Goal: Task Accomplishment & Management: Manage account settings

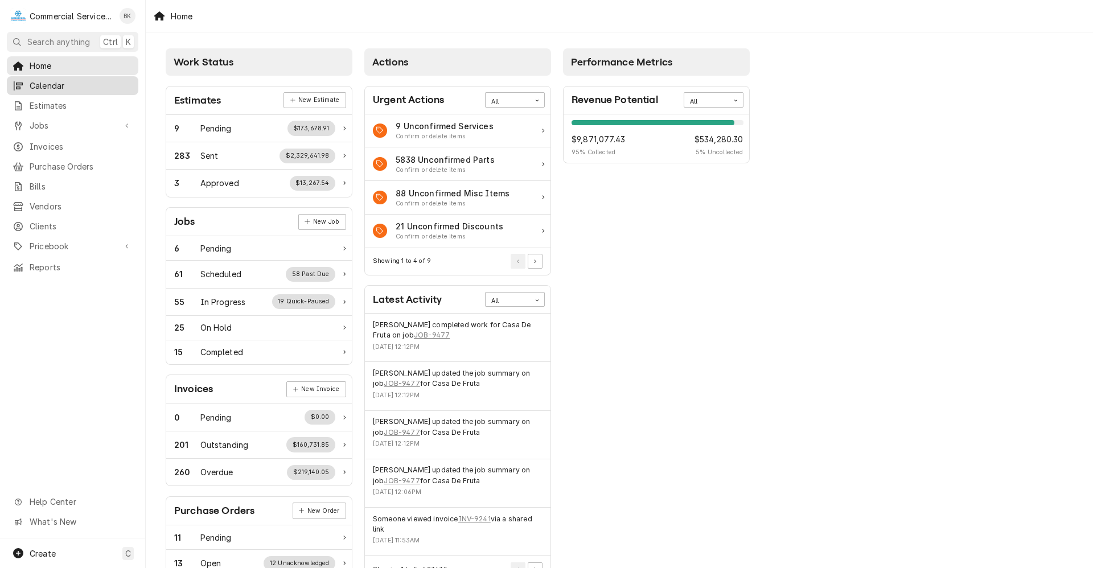
click at [84, 87] on span "Calendar" at bounding box center [81, 86] width 103 height 12
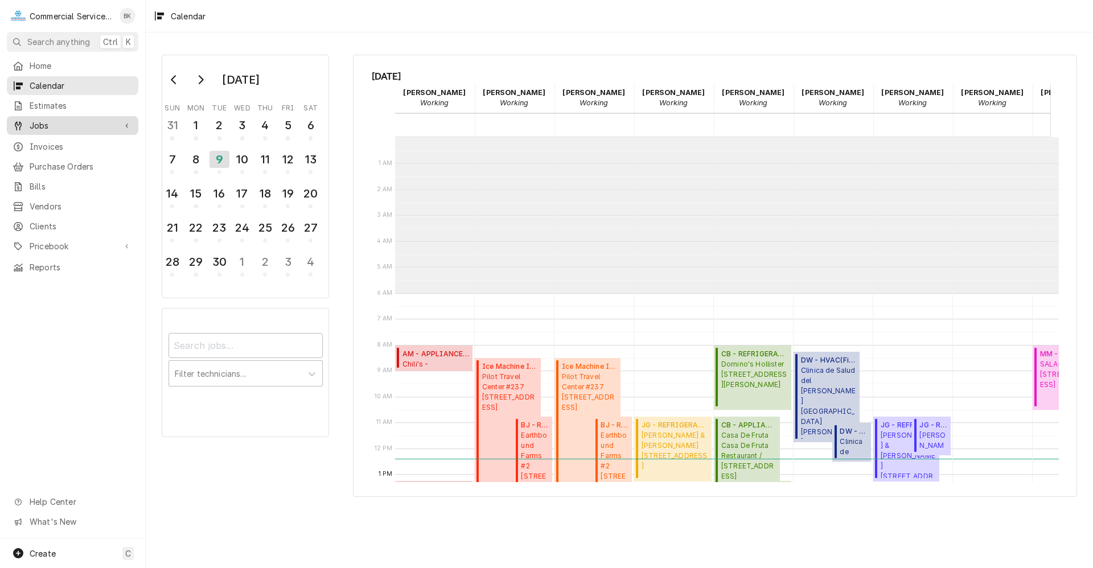
scroll to position [156, 0]
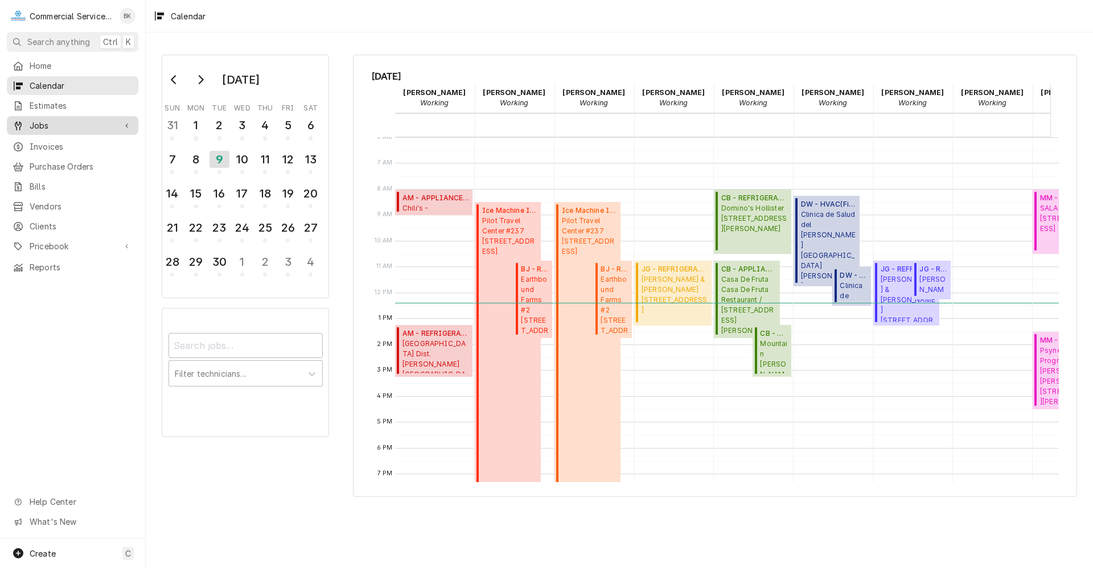
click at [46, 125] on span "Jobs" at bounding box center [73, 126] width 86 height 12
click at [89, 145] on span "Jobs" at bounding box center [81, 146] width 103 height 12
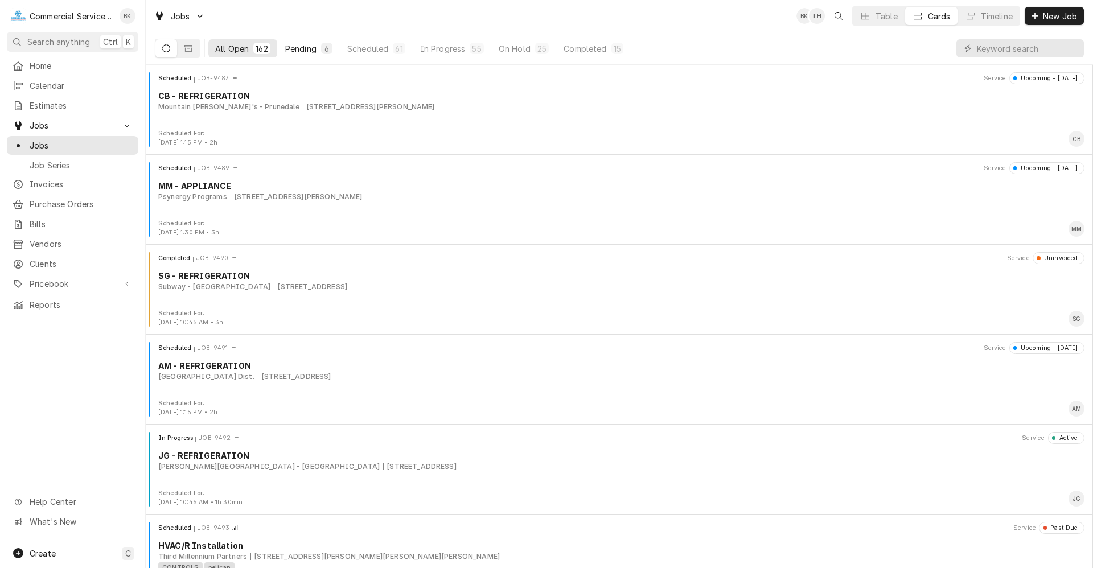
click at [312, 50] on div "Pending" at bounding box center [300, 49] width 31 height 12
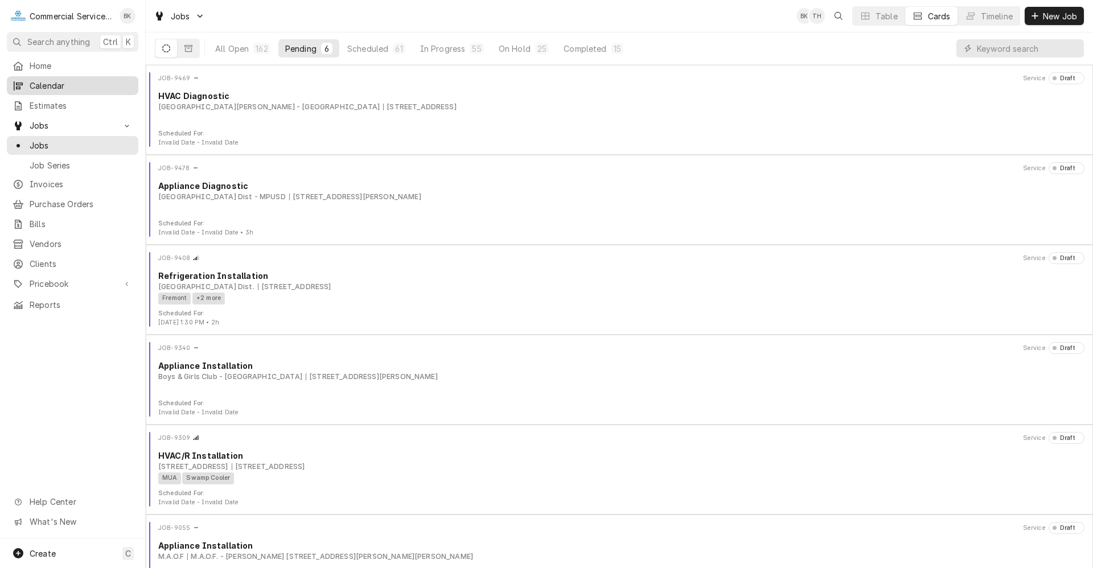
click at [59, 87] on span "Calendar" at bounding box center [81, 86] width 103 height 12
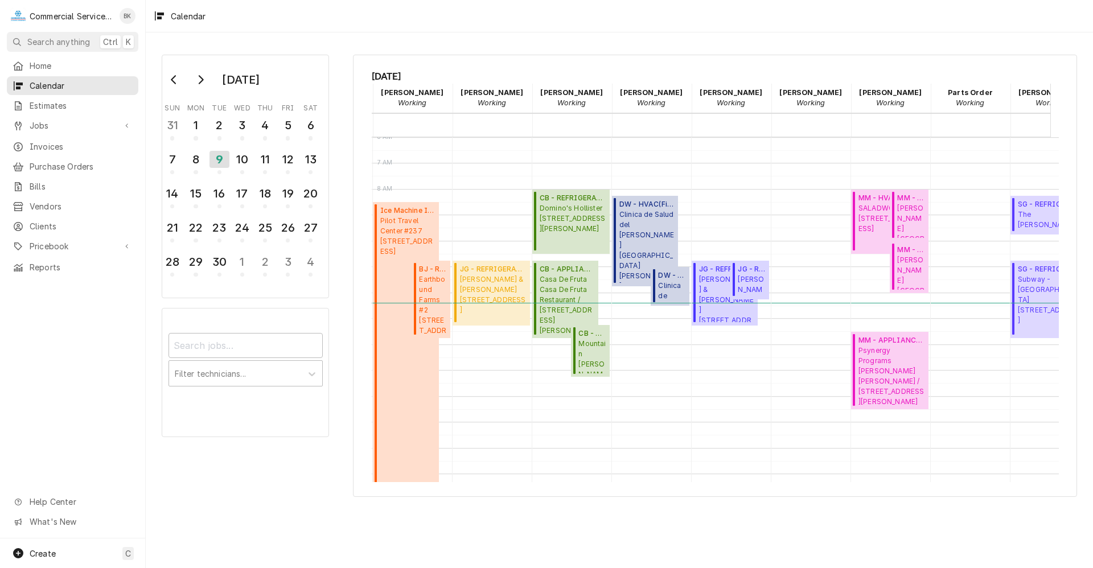
scroll to position [0, 222]
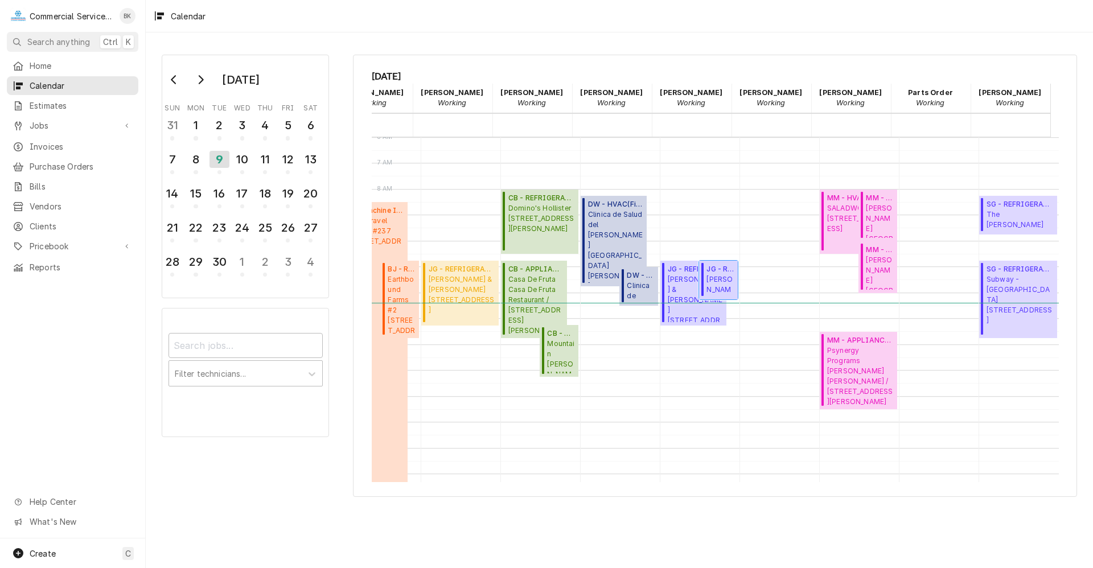
click at [723, 274] on span "Alvarado Street Brewery - Salinas 301 Main St, Salinas, CA 93901" at bounding box center [721, 285] width 28 height 22
click at [63, 116] on link "Jobs" at bounding box center [73, 125] width 132 height 19
click at [79, 147] on div "Jobs" at bounding box center [72, 145] width 127 height 14
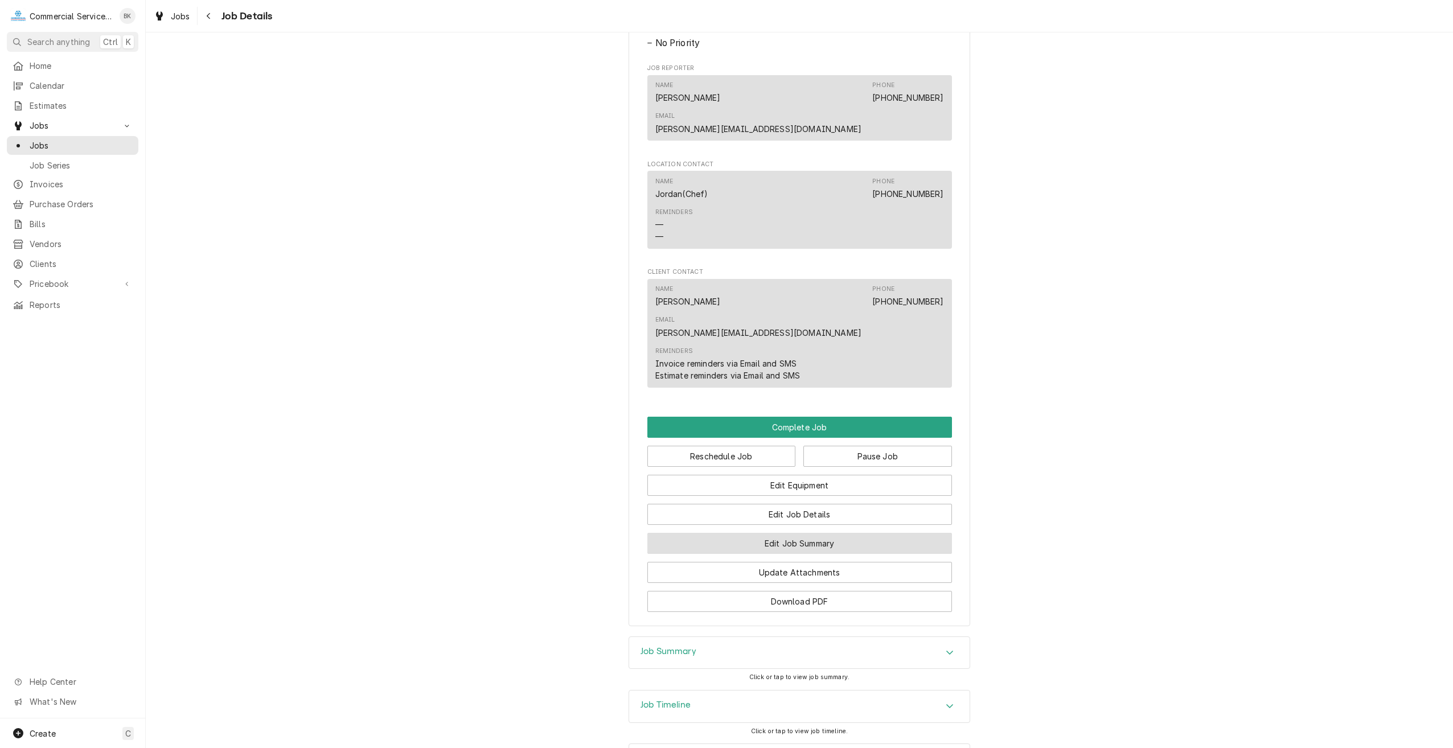
scroll to position [748, 0]
click at [774, 637] on div "Job Summary" at bounding box center [799, 653] width 341 height 32
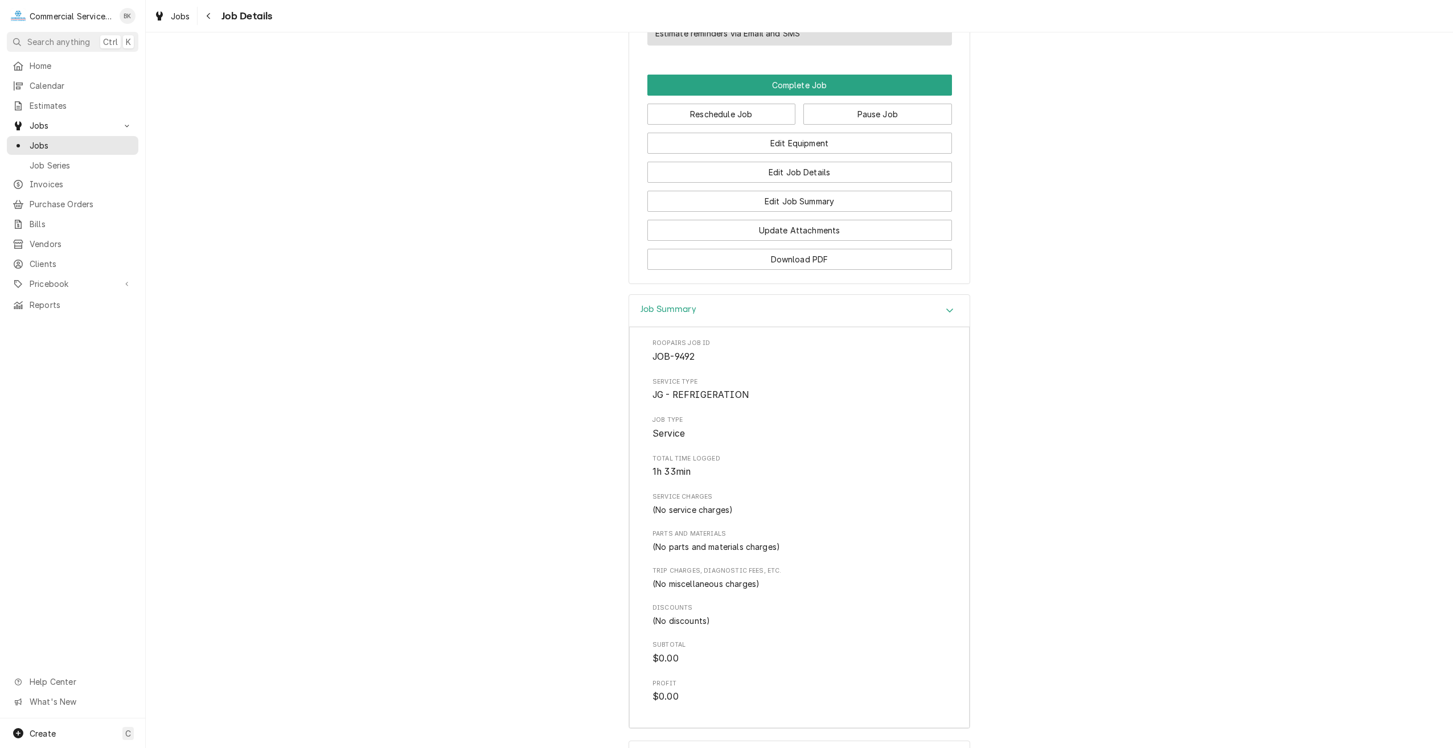
scroll to position [1141, 0]
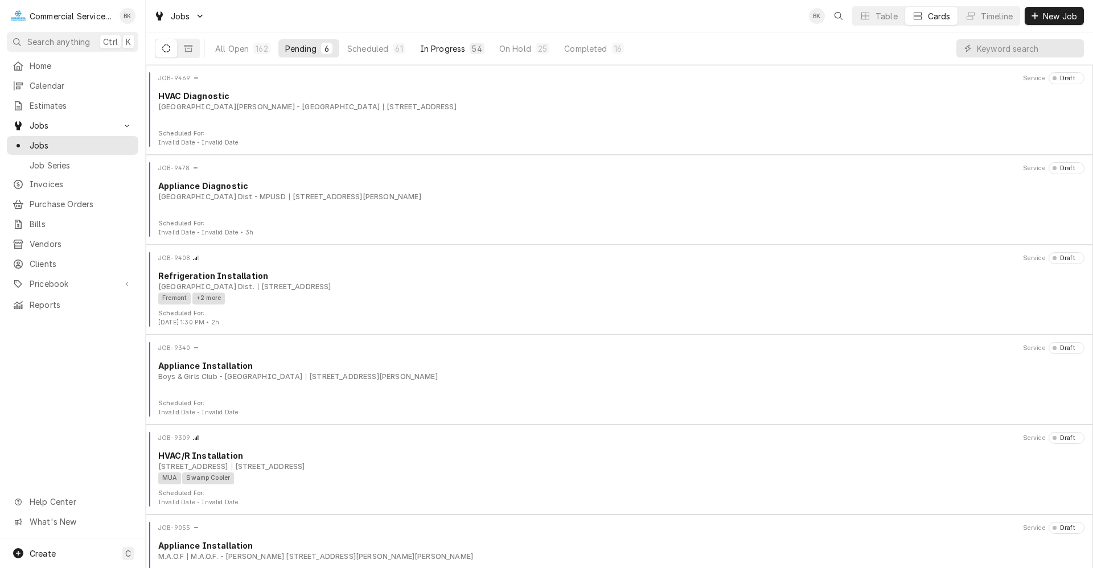
click at [466, 50] on button "In Progress 54" at bounding box center [452, 48] width 78 height 18
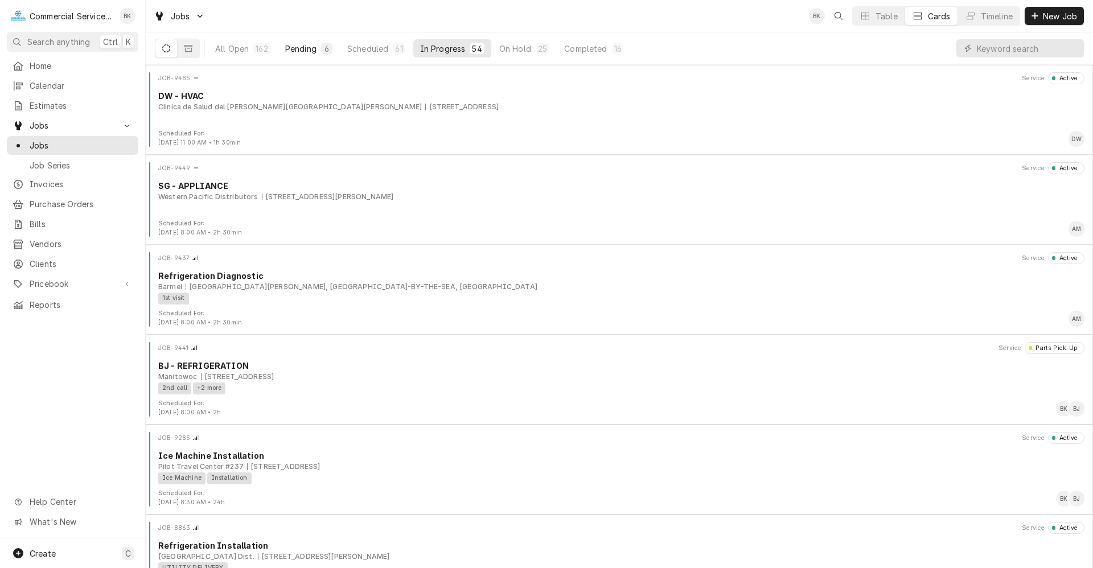
click at [310, 42] on button "Pending 6" at bounding box center [308, 48] width 61 height 18
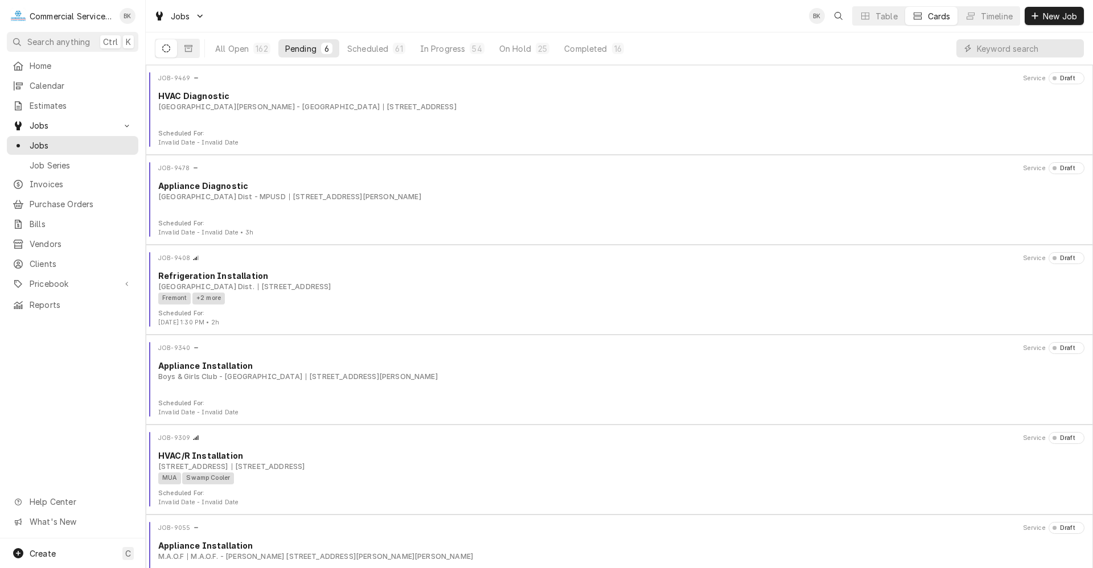
click at [313, 41] on button "Pending 6" at bounding box center [308, 48] width 61 height 18
click at [51, 63] on span "Home" at bounding box center [81, 66] width 103 height 12
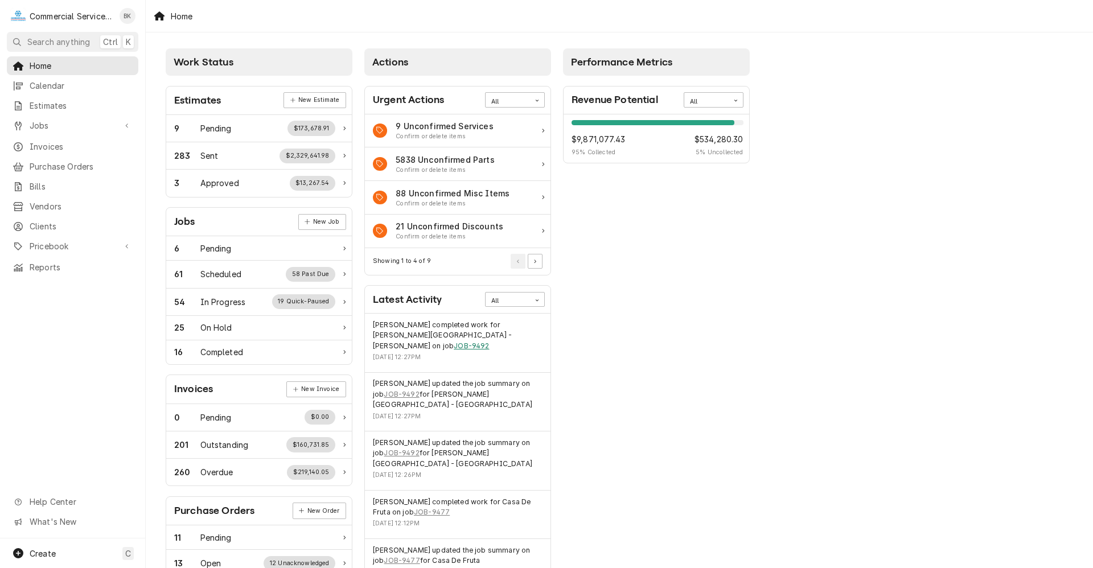
click at [489, 341] on link "JOB-9492" at bounding box center [471, 346] width 35 height 10
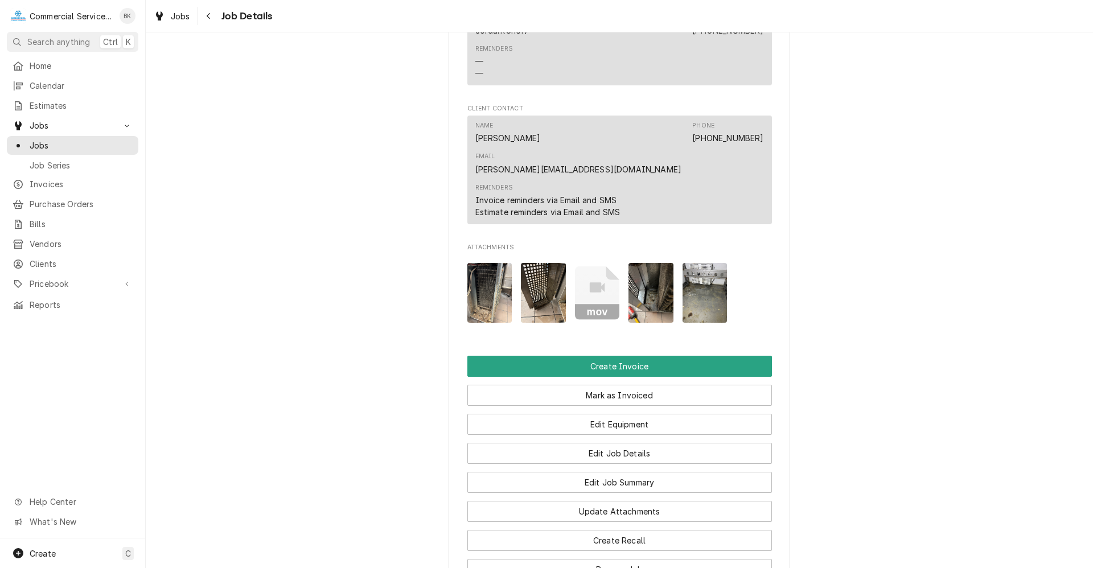
scroll to position [911, 0]
click at [655, 263] on img "Attachments" at bounding box center [651, 293] width 45 height 60
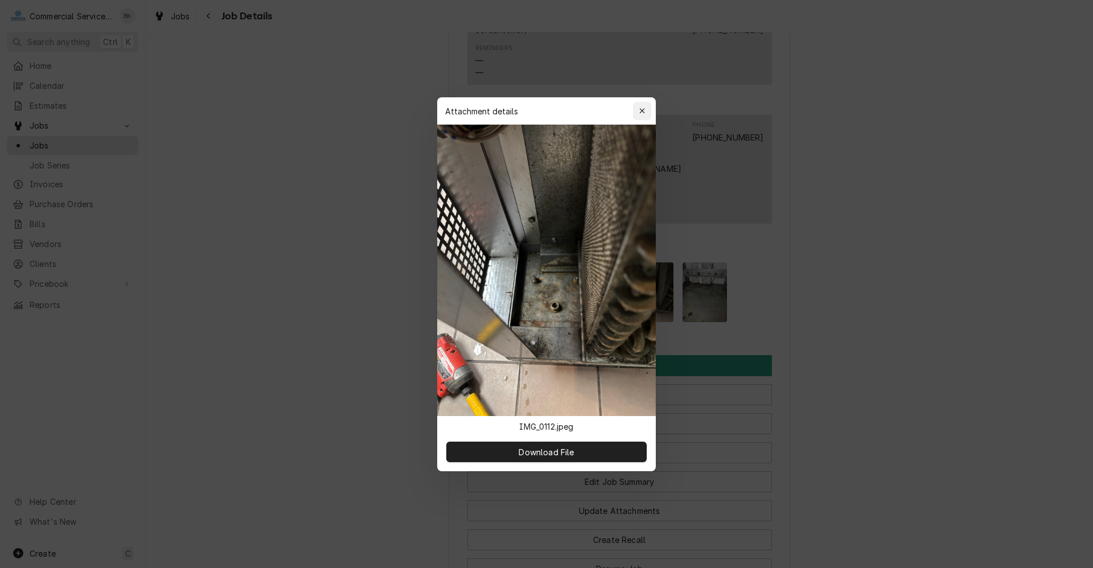
click at [645, 113] on icon "button" at bounding box center [643, 111] width 6 height 8
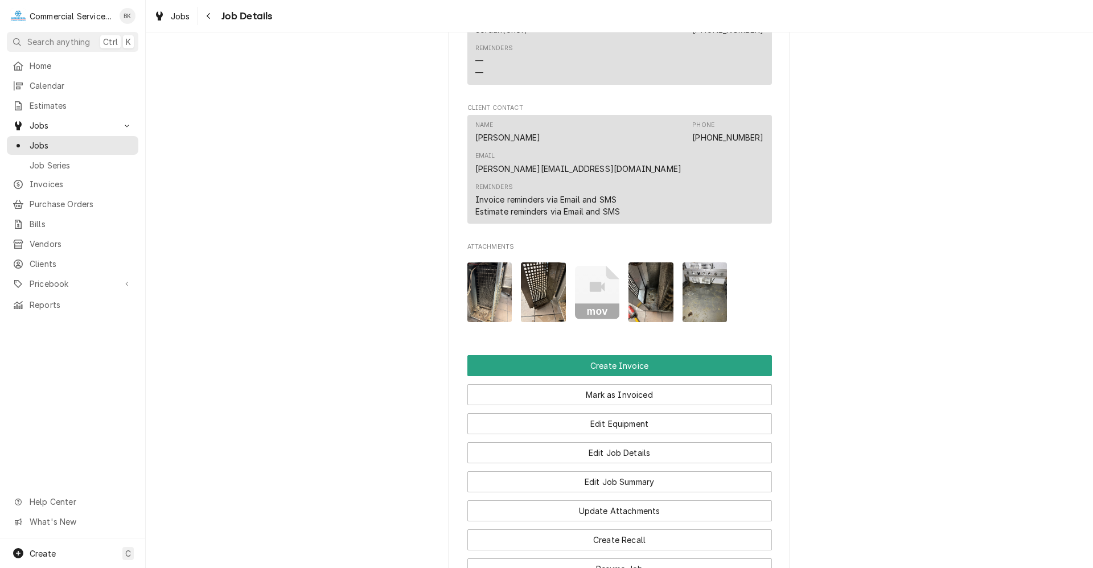
click at [476, 263] on img "Attachments" at bounding box center [490, 293] width 45 height 60
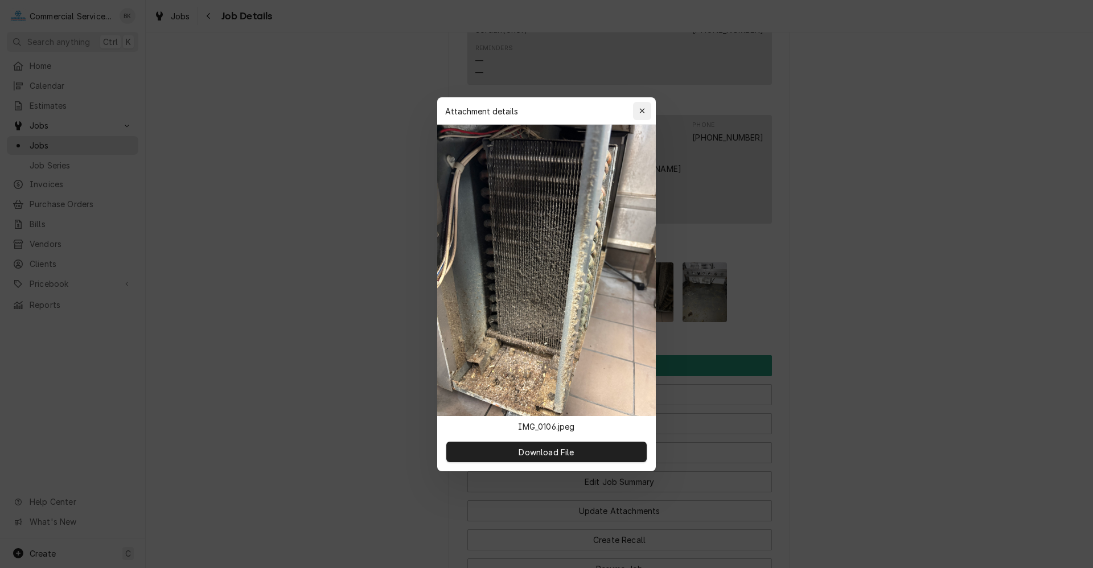
click at [646, 111] on div "button" at bounding box center [642, 110] width 11 height 11
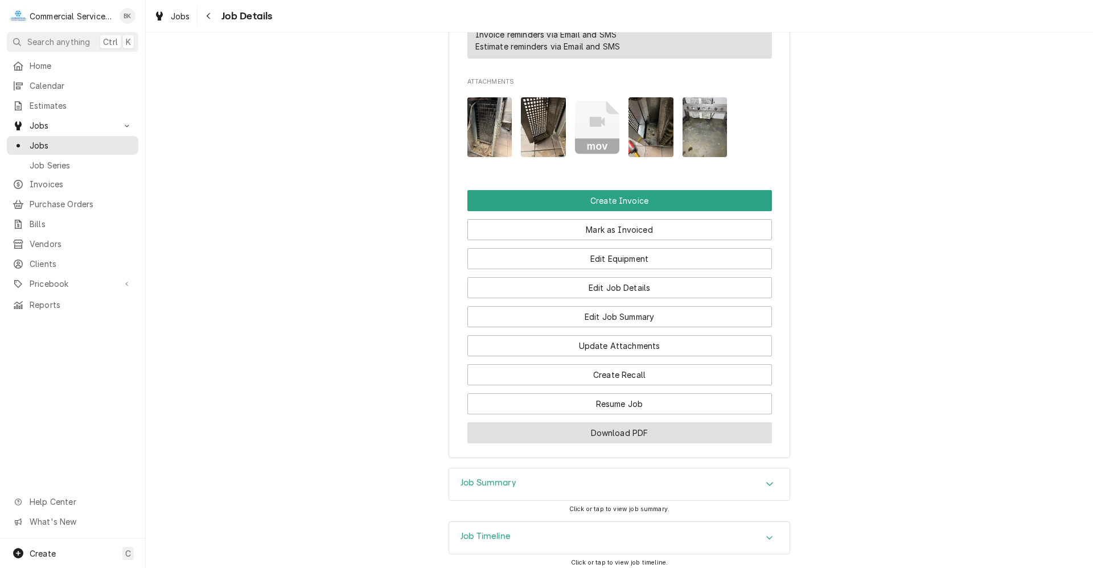
scroll to position [1089, 0]
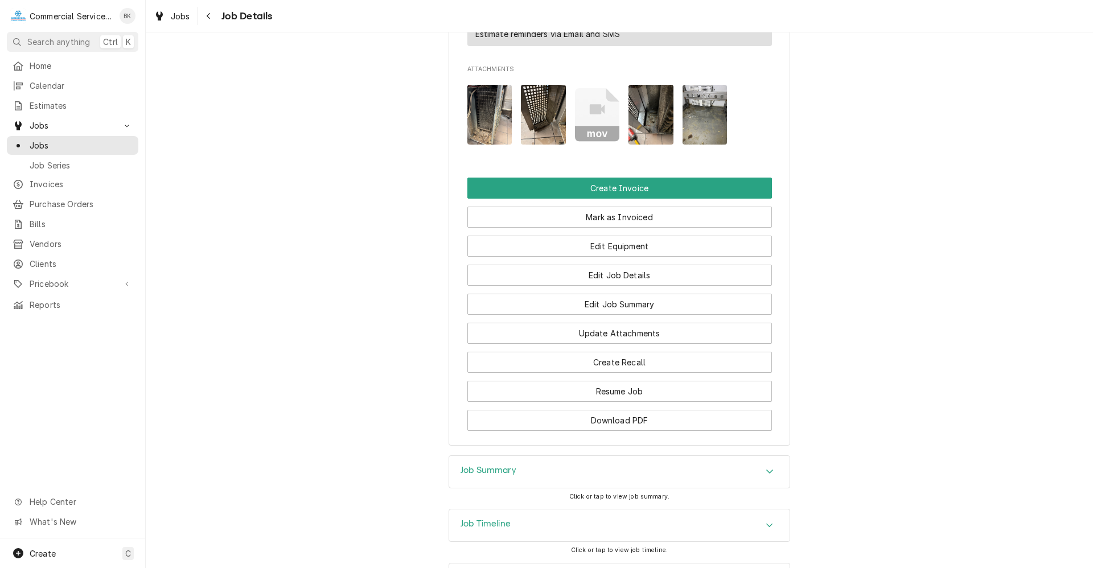
click at [605, 456] on div "Job Summary" at bounding box center [619, 472] width 341 height 32
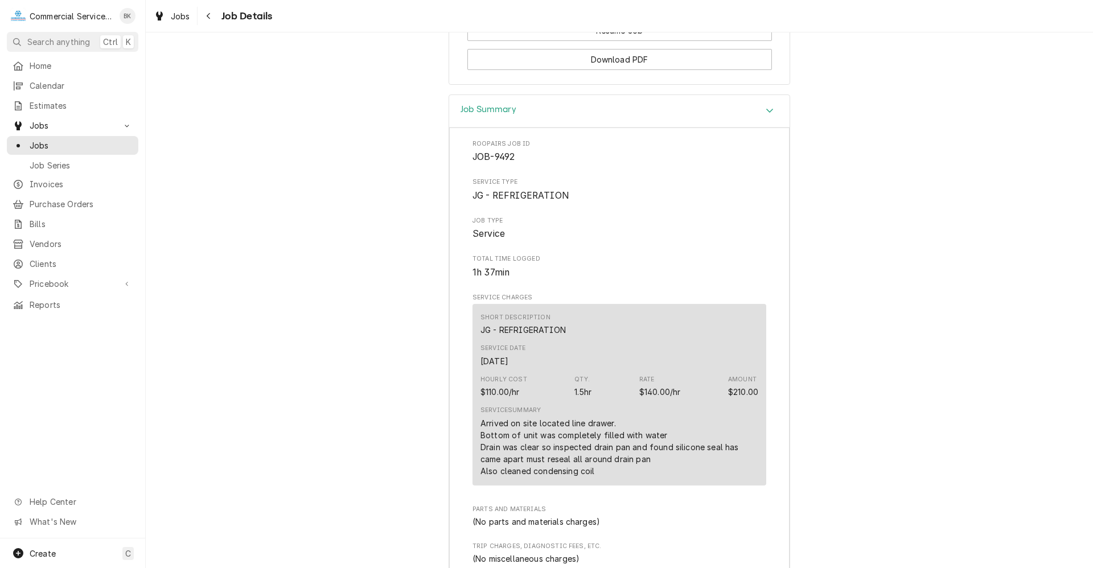
scroll to position [1601, 0]
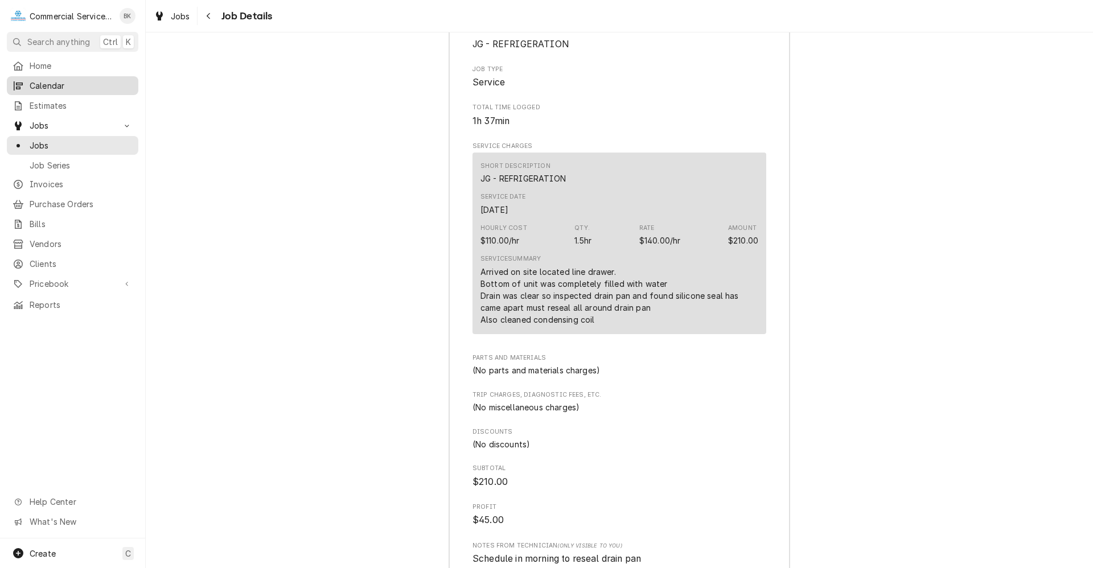
click at [49, 83] on span "Calendar" at bounding box center [81, 86] width 103 height 12
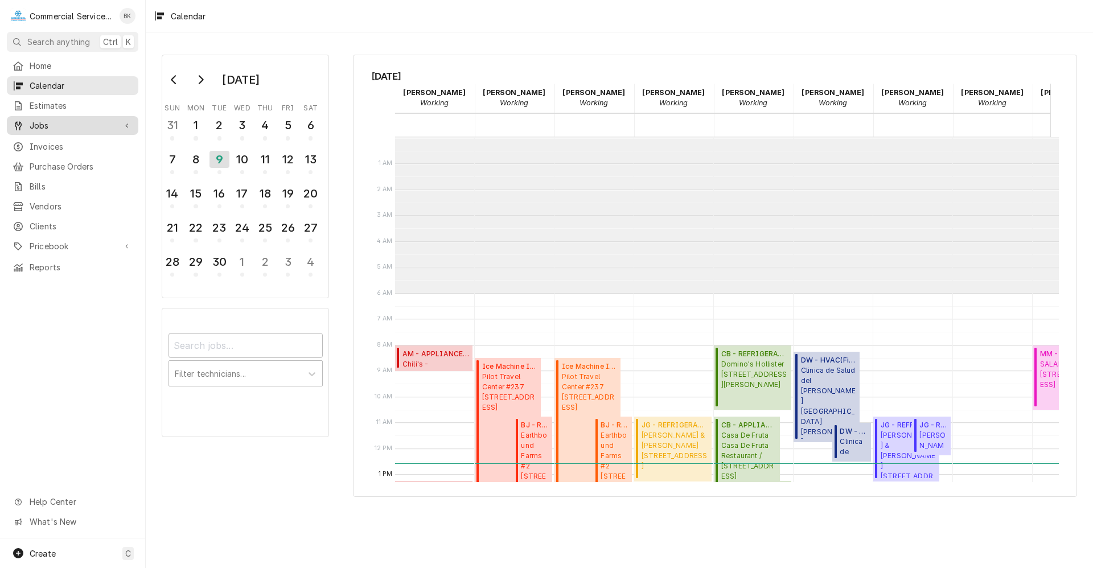
scroll to position [156, 0]
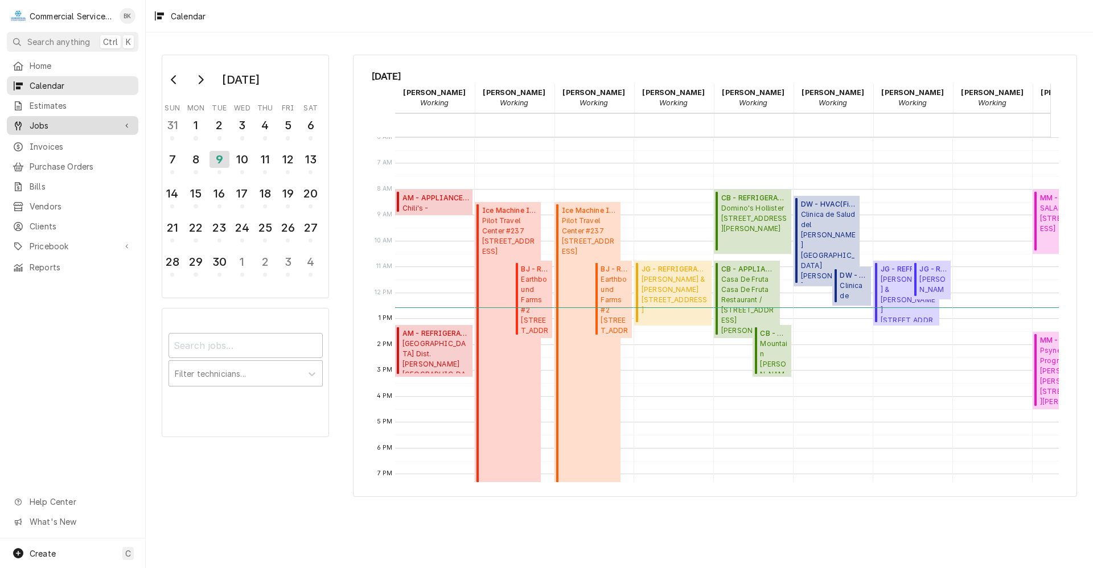
click at [56, 120] on span "Jobs" at bounding box center [73, 126] width 86 height 12
click at [56, 140] on span "Jobs" at bounding box center [81, 146] width 103 height 12
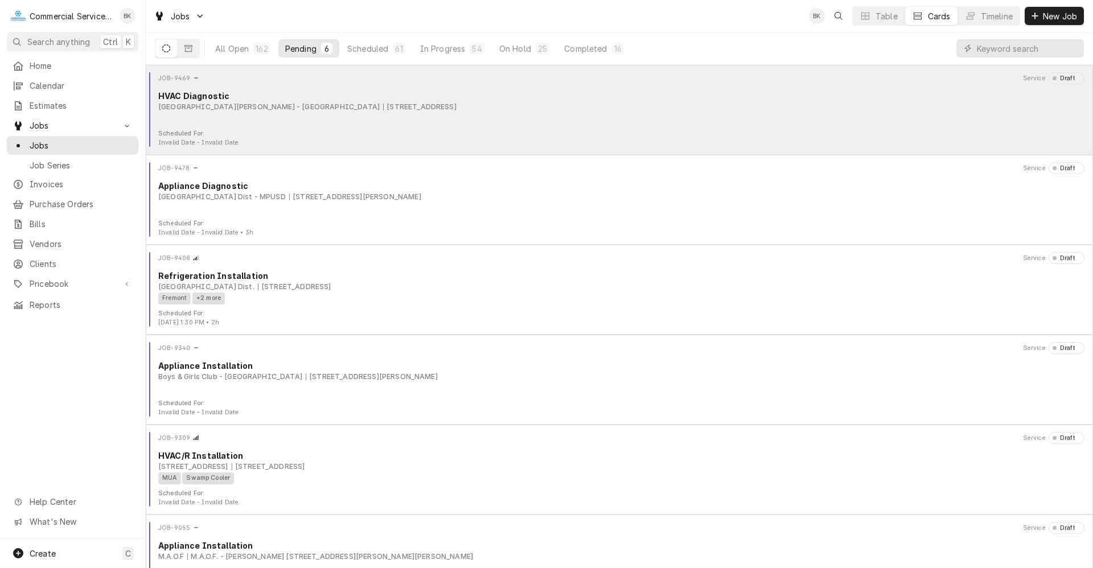
click at [278, 120] on div "JOB-9469 Service Draft HVAC Diagnostic Santa Rita Union School District - MD 63…" at bounding box center [619, 100] width 938 height 57
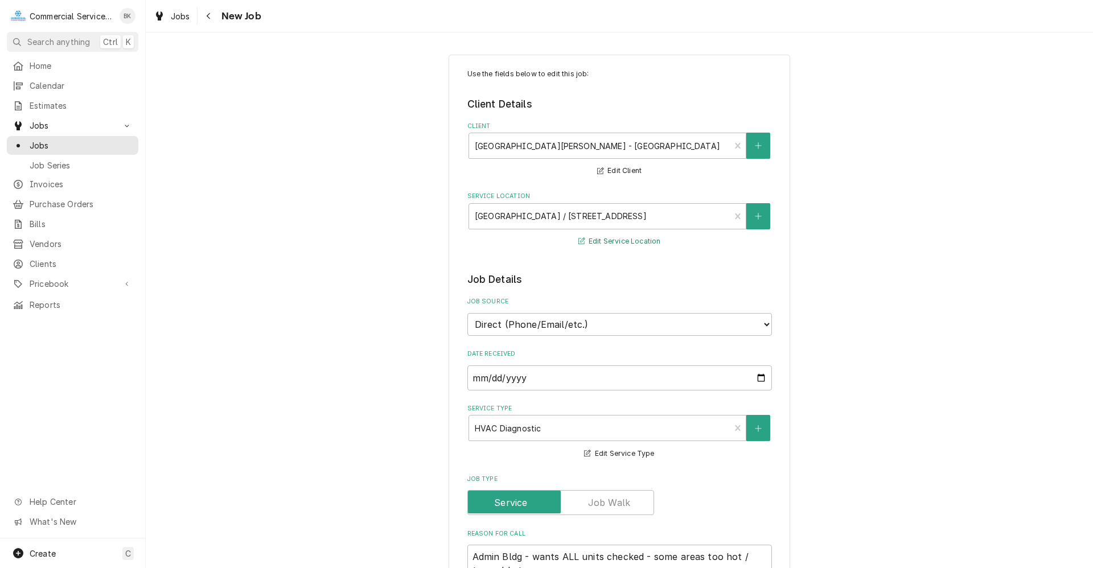
type textarea "x"
click at [206, 16] on icon "Navigate back" at bounding box center [208, 16] width 5 height 8
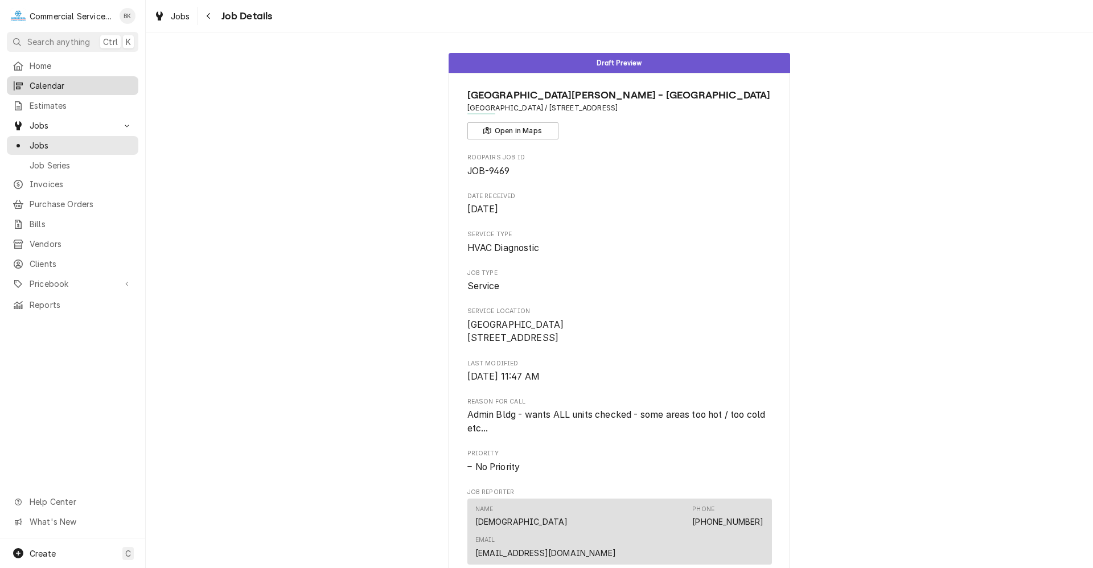
click at [47, 83] on span "Calendar" at bounding box center [81, 86] width 103 height 12
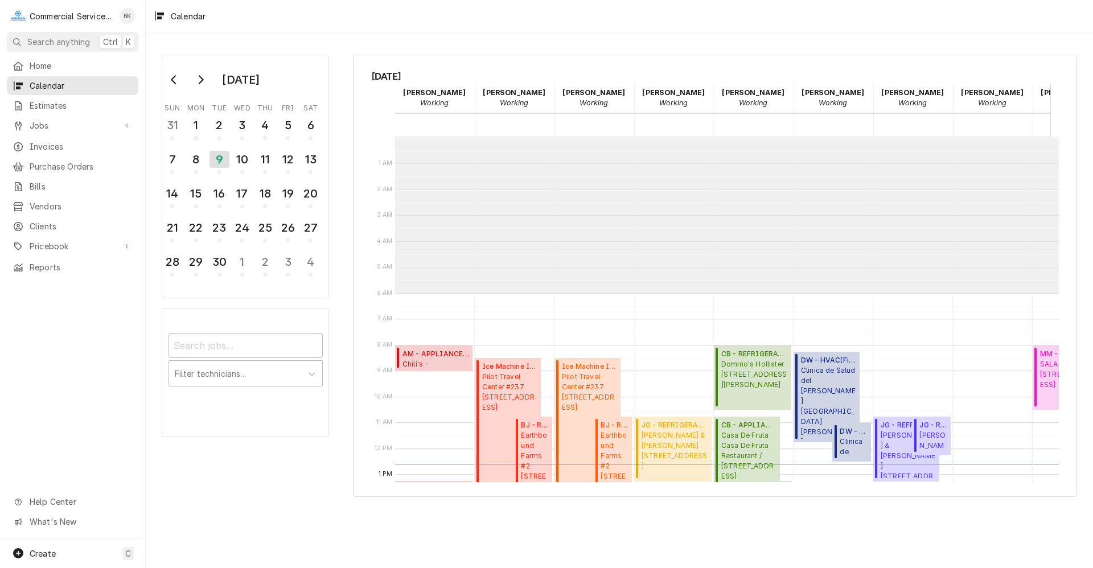
scroll to position [156, 0]
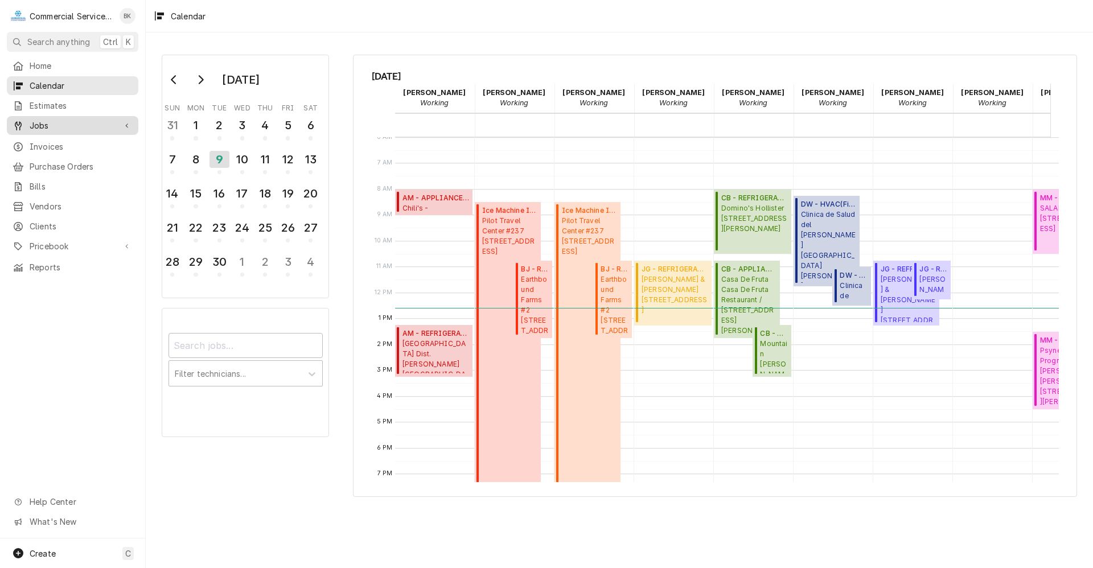
click at [77, 121] on span "Jobs" at bounding box center [73, 126] width 86 height 12
click at [76, 142] on span "Jobs" at bounding box center [81, 146] width 103 height 12
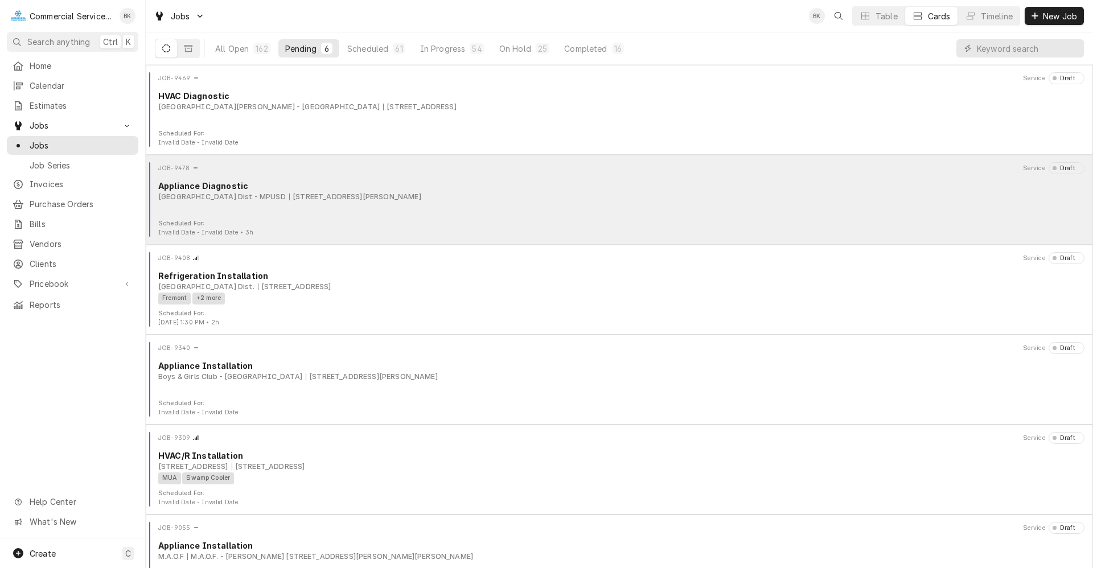
click at [317, 188] on div "Appliance Diagnostic" at bounding box center [621, 186] width 927 height 12
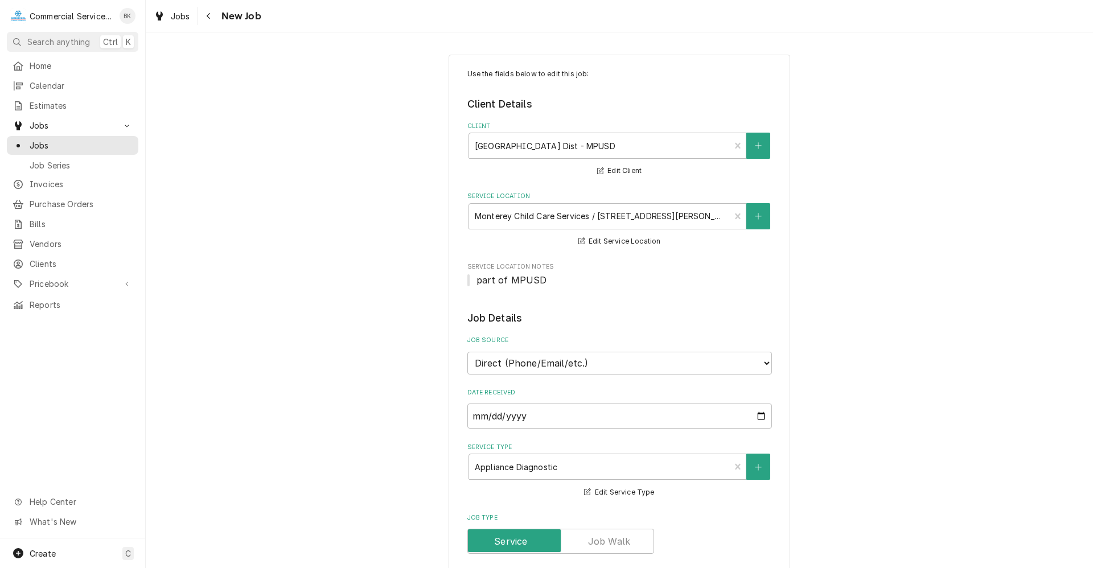
type textarea "x"
click at [63, 67] on span "Home" at bounding box center [81, 66] width 103 height 12
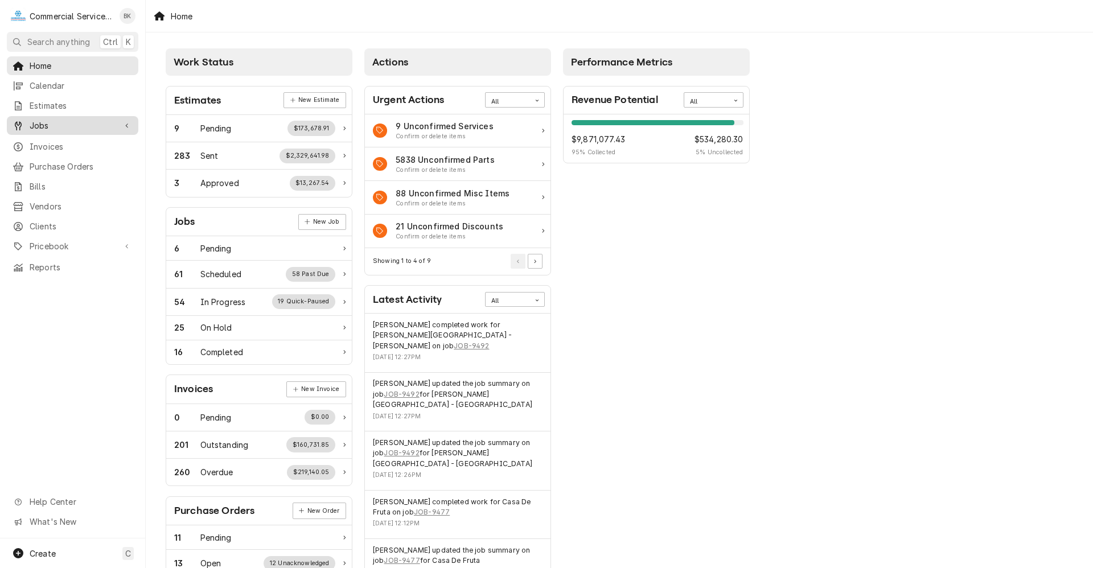
click at [51, 120] on span "Jobs" at bounding box center [73, 126] width 86 height 12
click at [91, 141] on span "Jobs" at bounding box center [81, 146] width 103 height 12
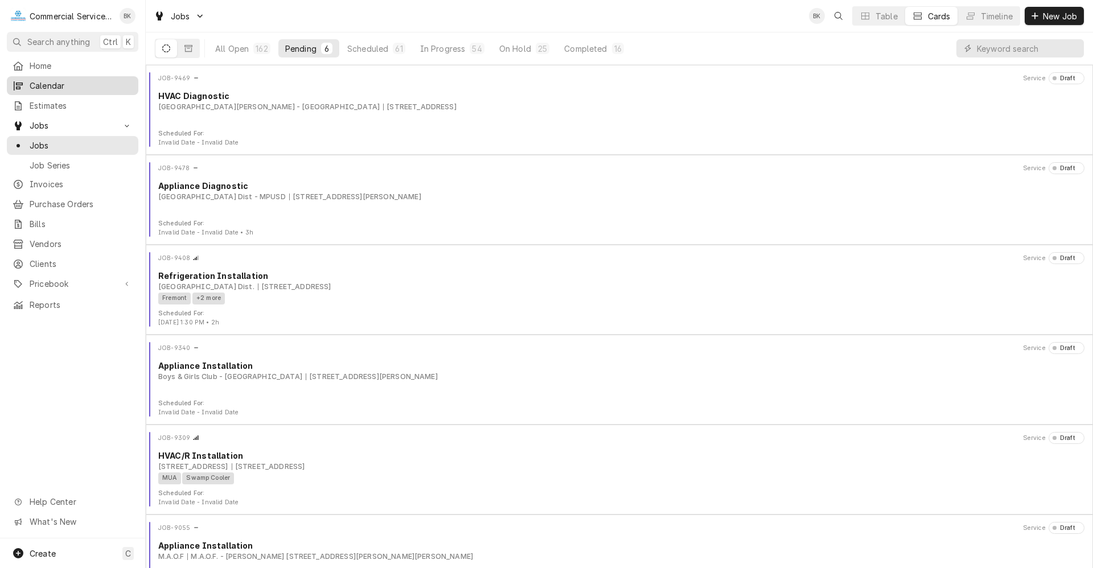
click at [91, 86] on span "Calendar" at bounding box center [81, 86] width 103 height 12
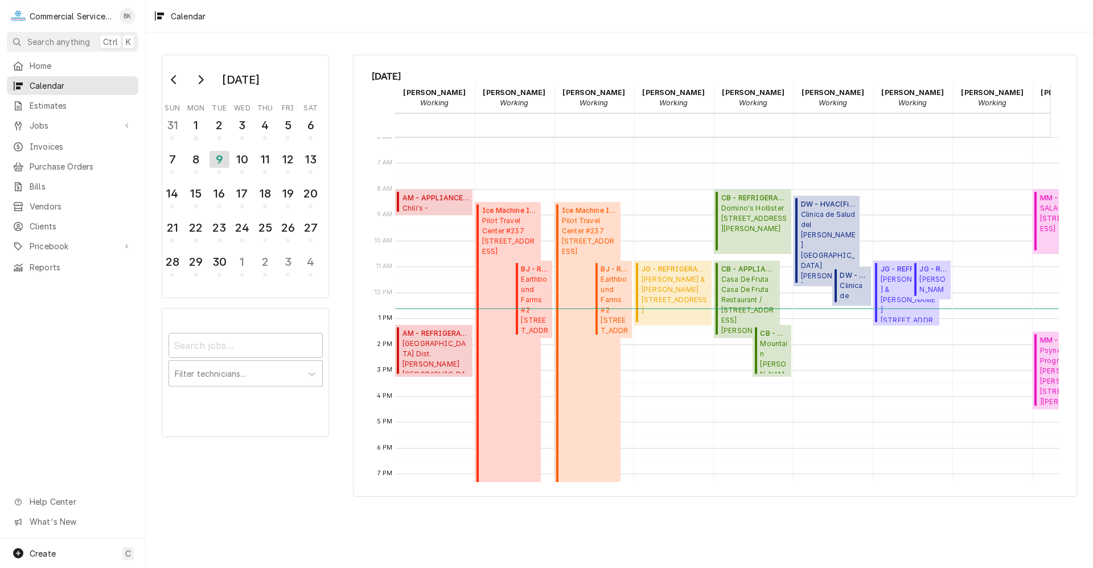
scroll to position [0, 222]
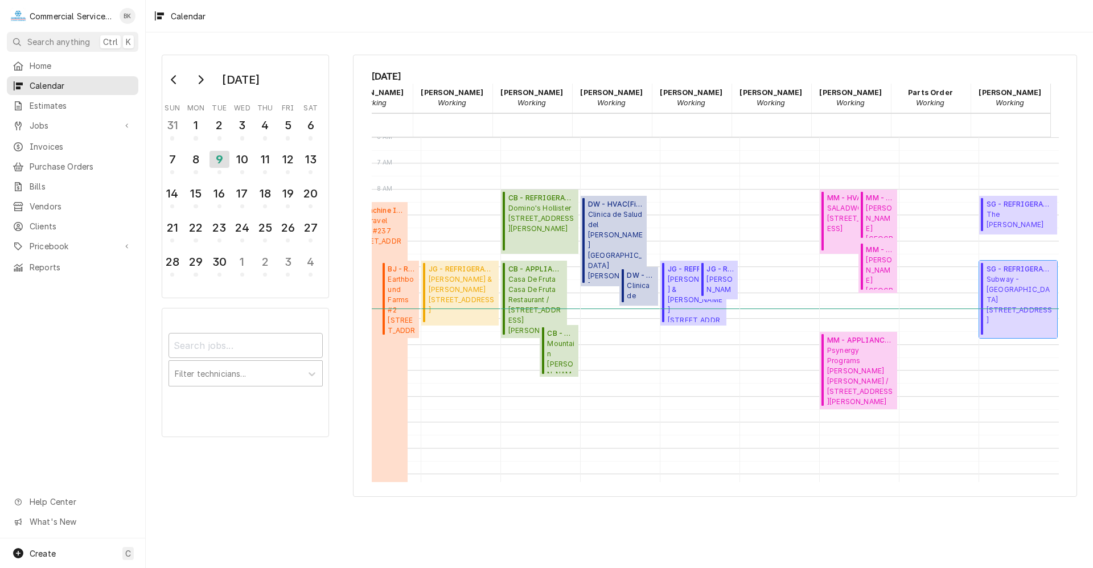
click at [1036, 282] on span "Subway - Carmel 26135 Carmel Rancho Blvd, Carmel-By-The-Sea, CA 93923" at bounding box center [1020, 299] width 67 height 51
click at [1004, 212] on span "The Palmline Trust James House / 105 CA-1, Carmel-By-The-Sea, CA 93923" at bounding box center [1020, 221] width 67 height 22
click at [1020, 211] on span "The Palmline Trust James House / 105 CA-1, Carmel-By-The-Sea, CA 93923" at bounding box center [1020, 221] width 67 height 22
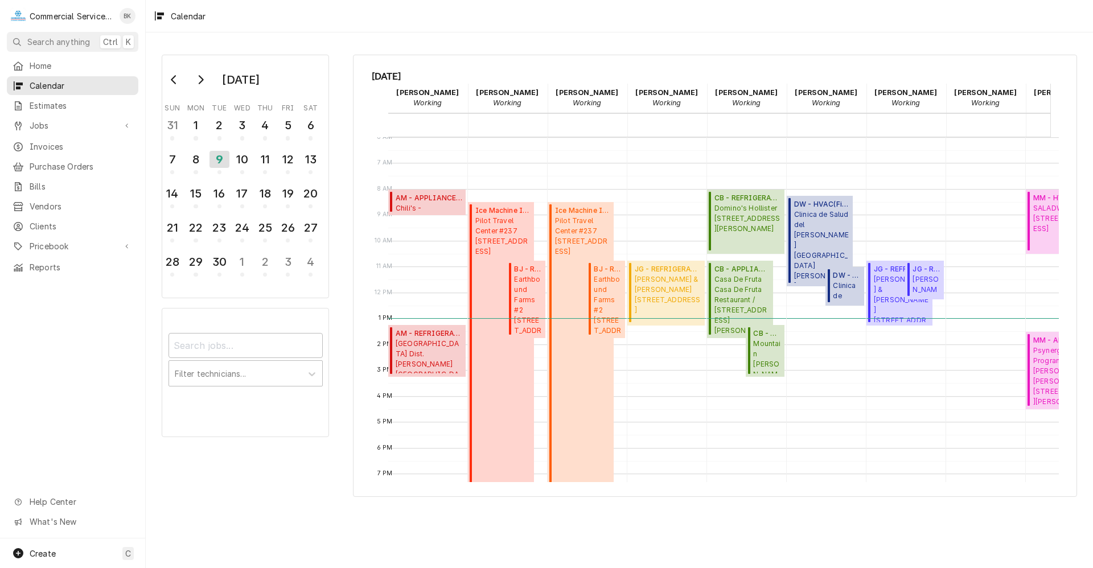
scroll to position [0, 0]
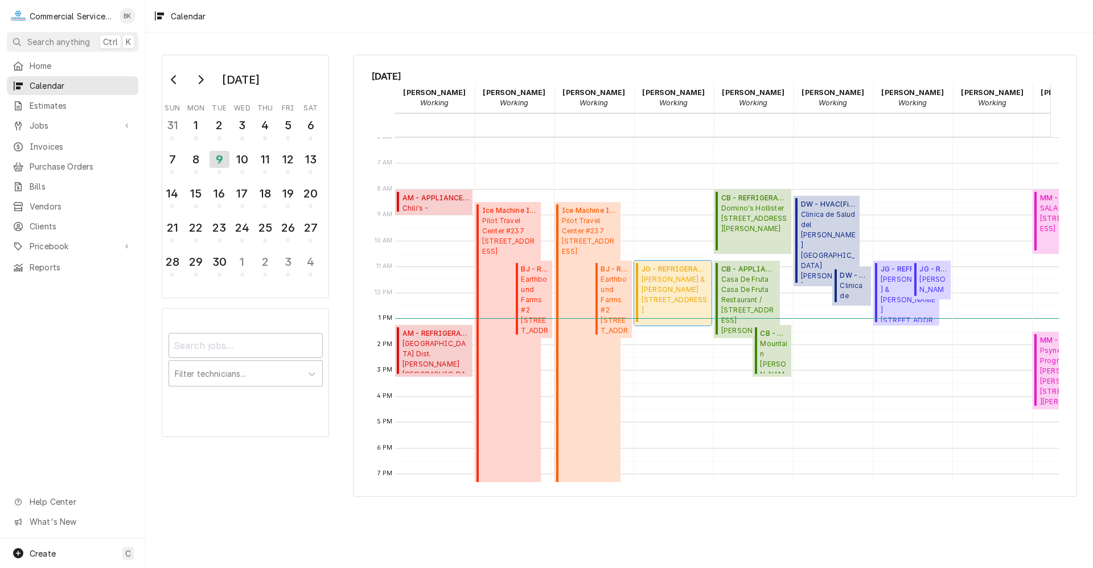
click at [673, 290] on span "Parker & Lusseau 731 Munras Ave STE C, Monterey, CA 93940" at bounding box center [675, 294] width 67 height 41
click at [676, 285] on span "Parker & Lusseau 731 Munras Ave STE C, Monterey, CA 93940" at bounding box center [675, 294] width 67 height 41
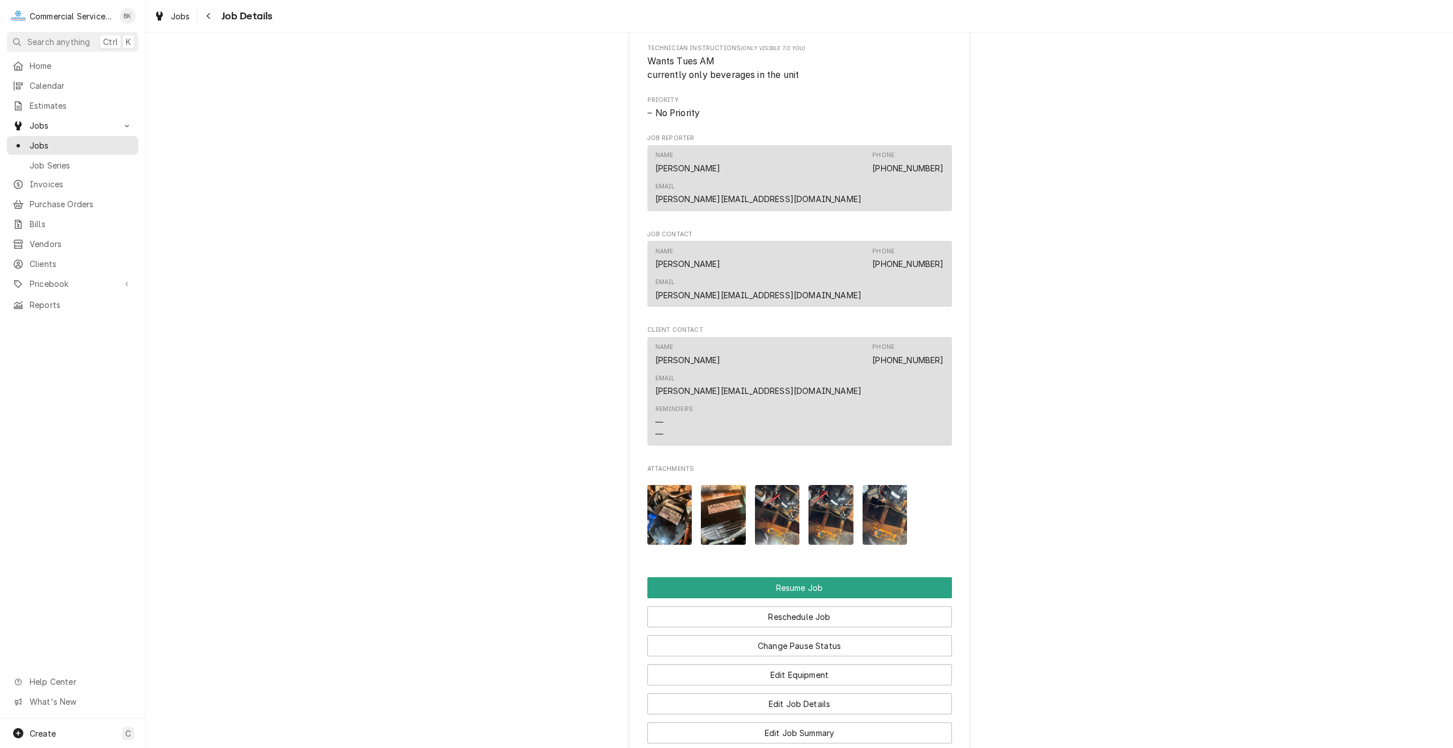
scroll to position [854, 0]
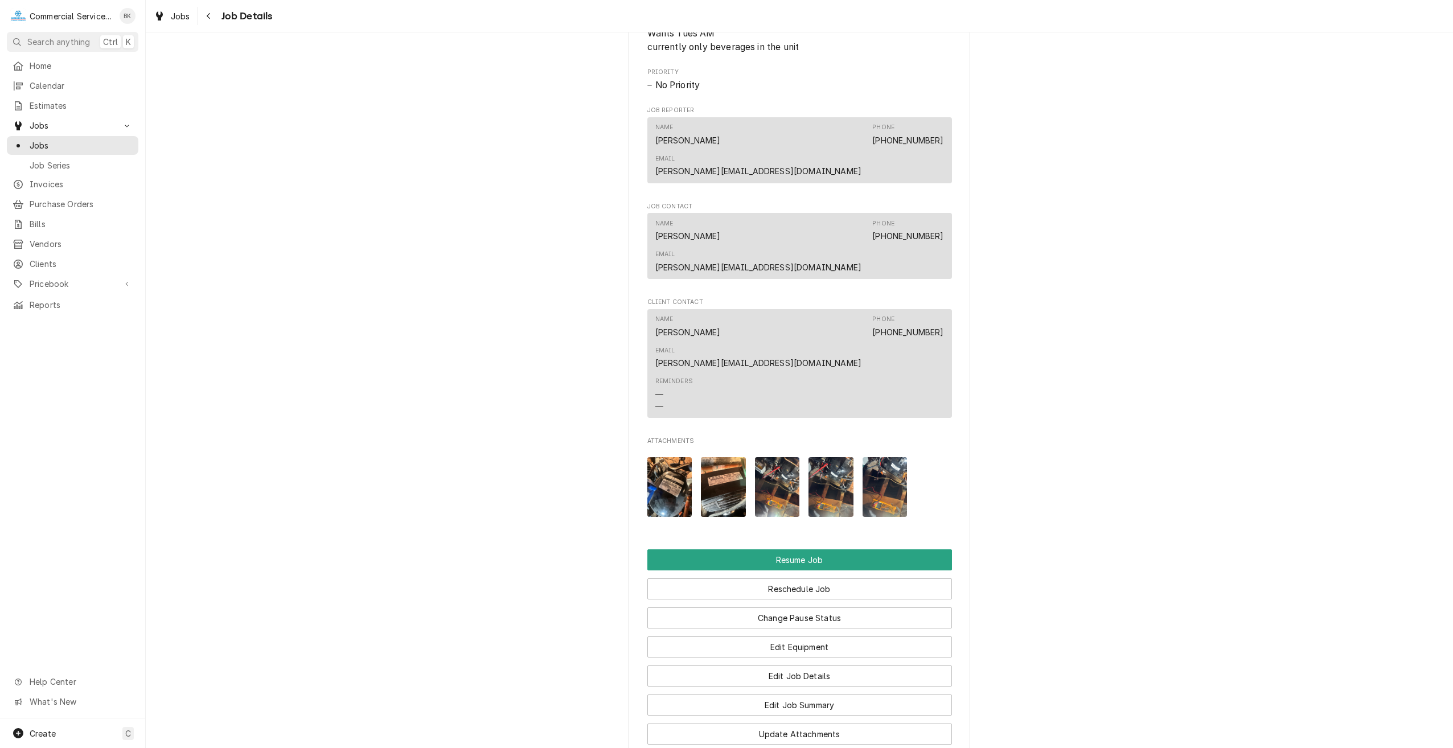
click at [669, 457] on img "Attachments" at bounding box center [669, 487] width 45 height 60
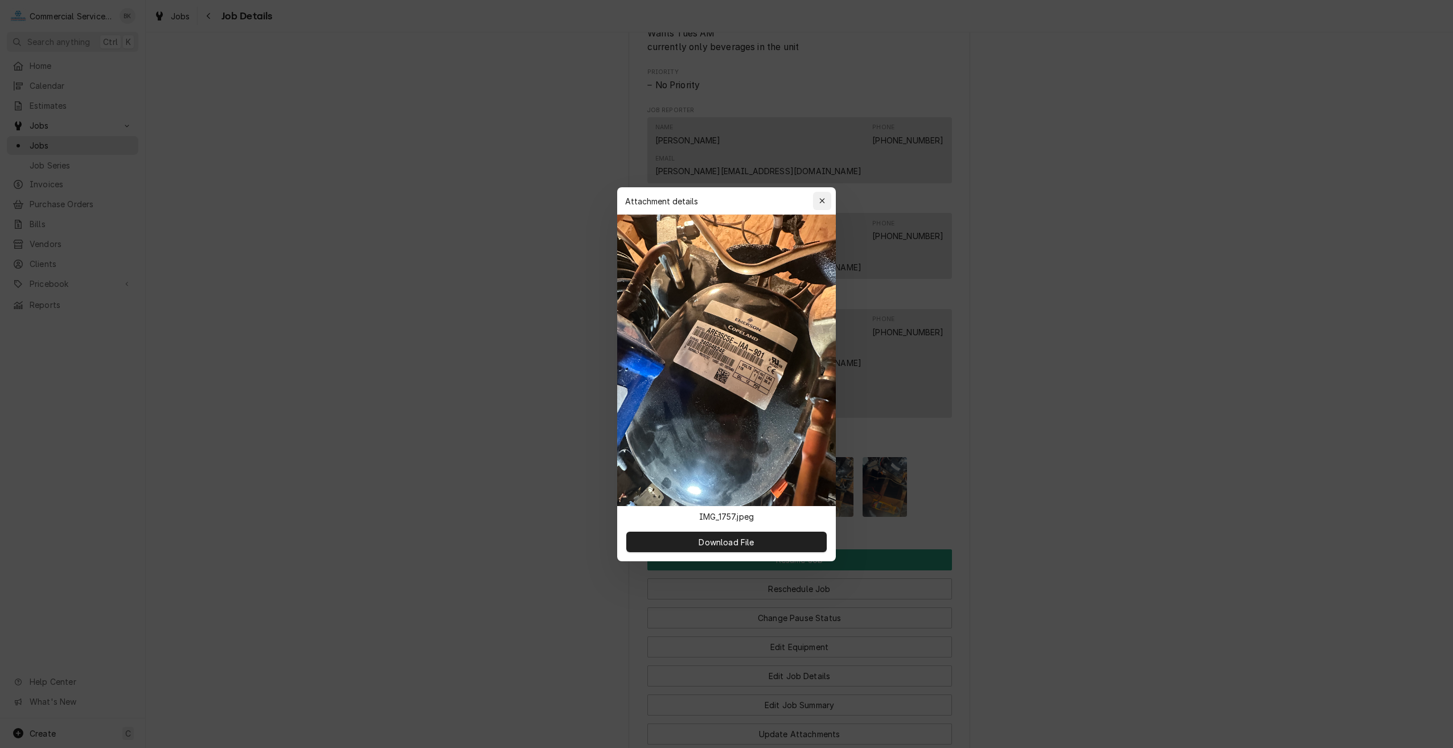
click at [821, 202] on icon "button" at bounding box center [821, 200] width 5 height 5
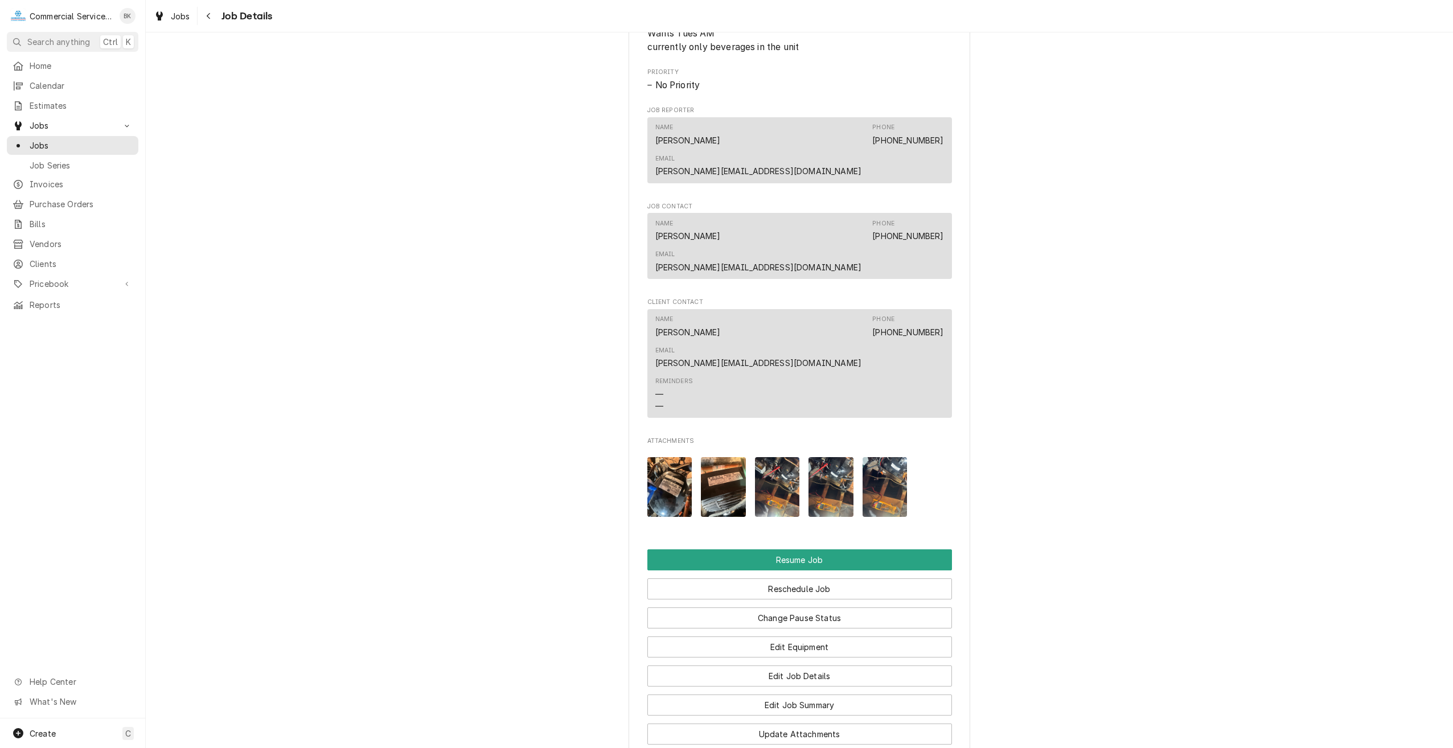
click at [739, 457] on img "Attachments" at bounding box center [723, 487] width 45 height 60
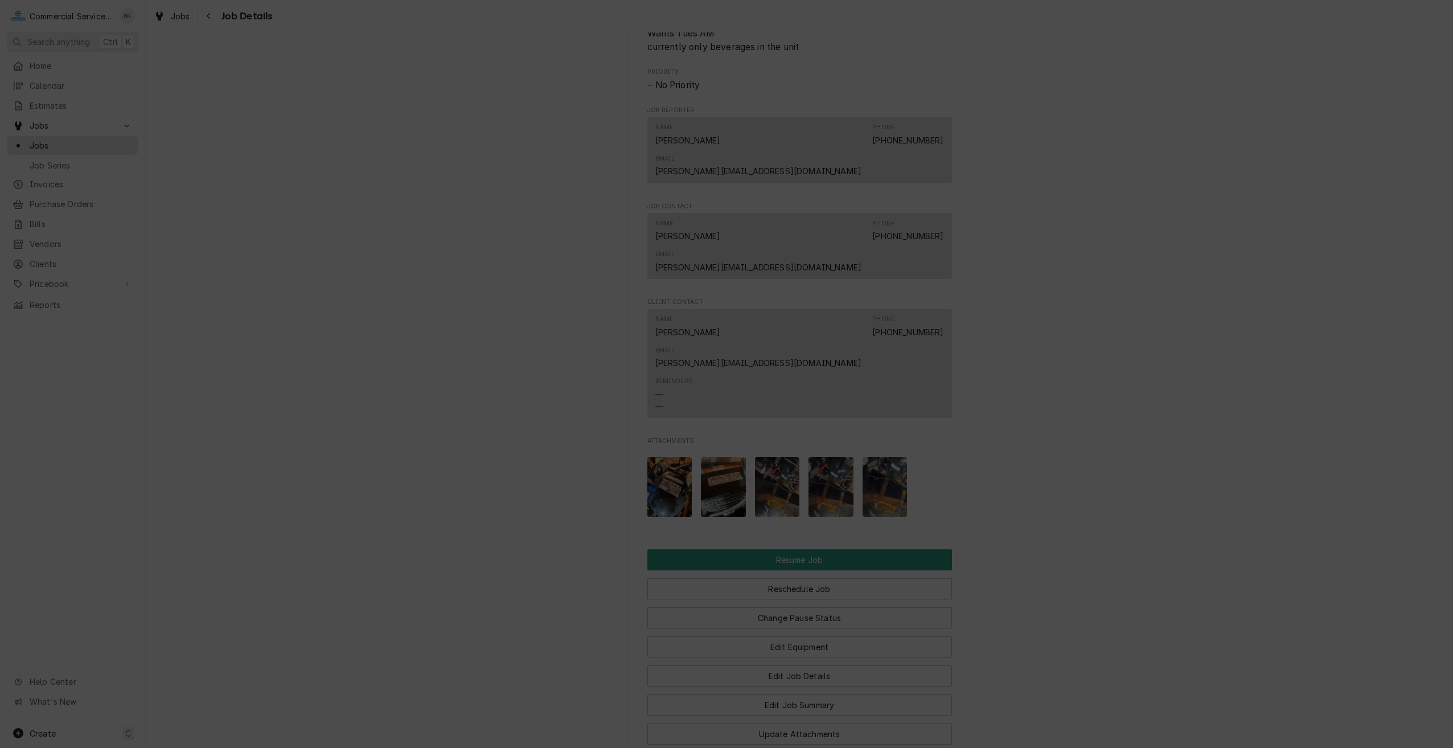
click at [822, 200] on icon "button" at bounding box center [822, 201] width 6 height 8
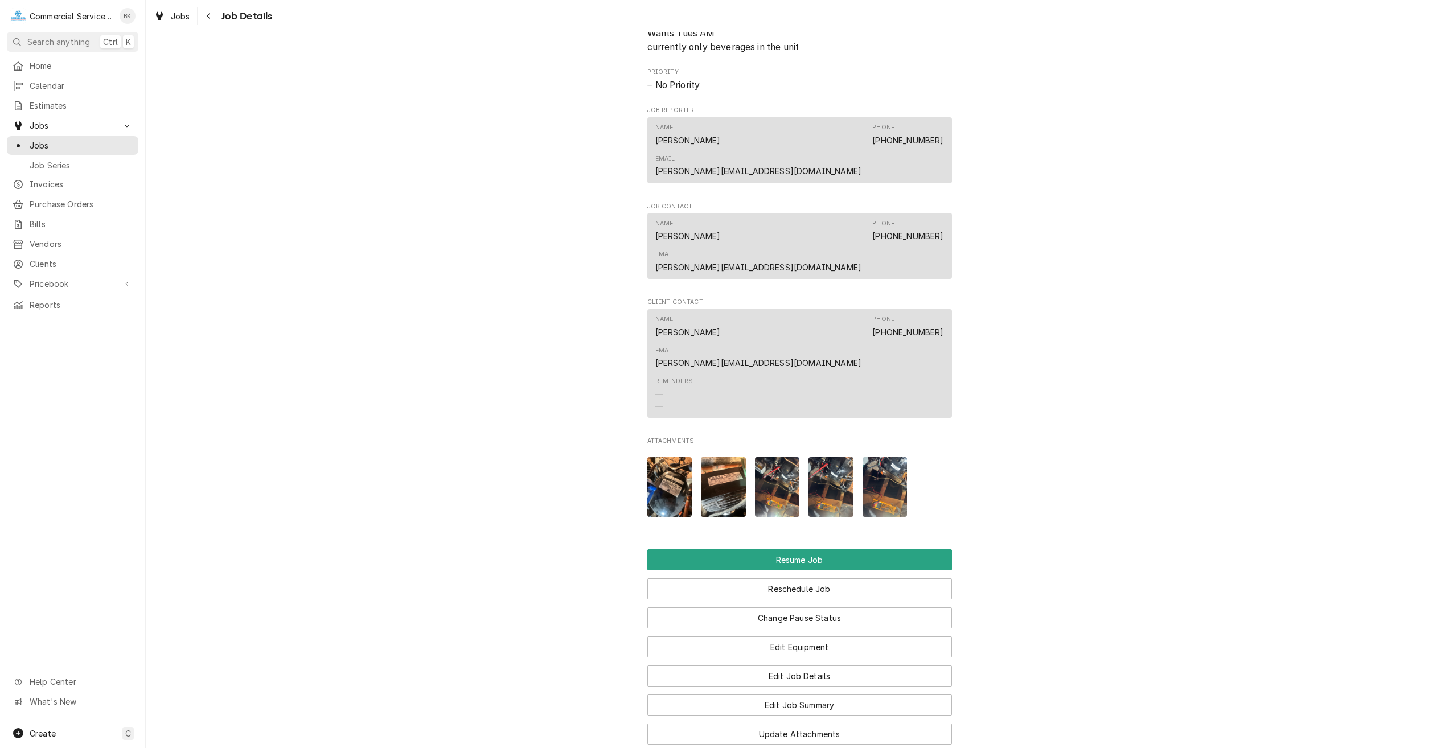
click at [790, 457] on img "Attachments" at bounding box center [777, 487] width 45 height 60
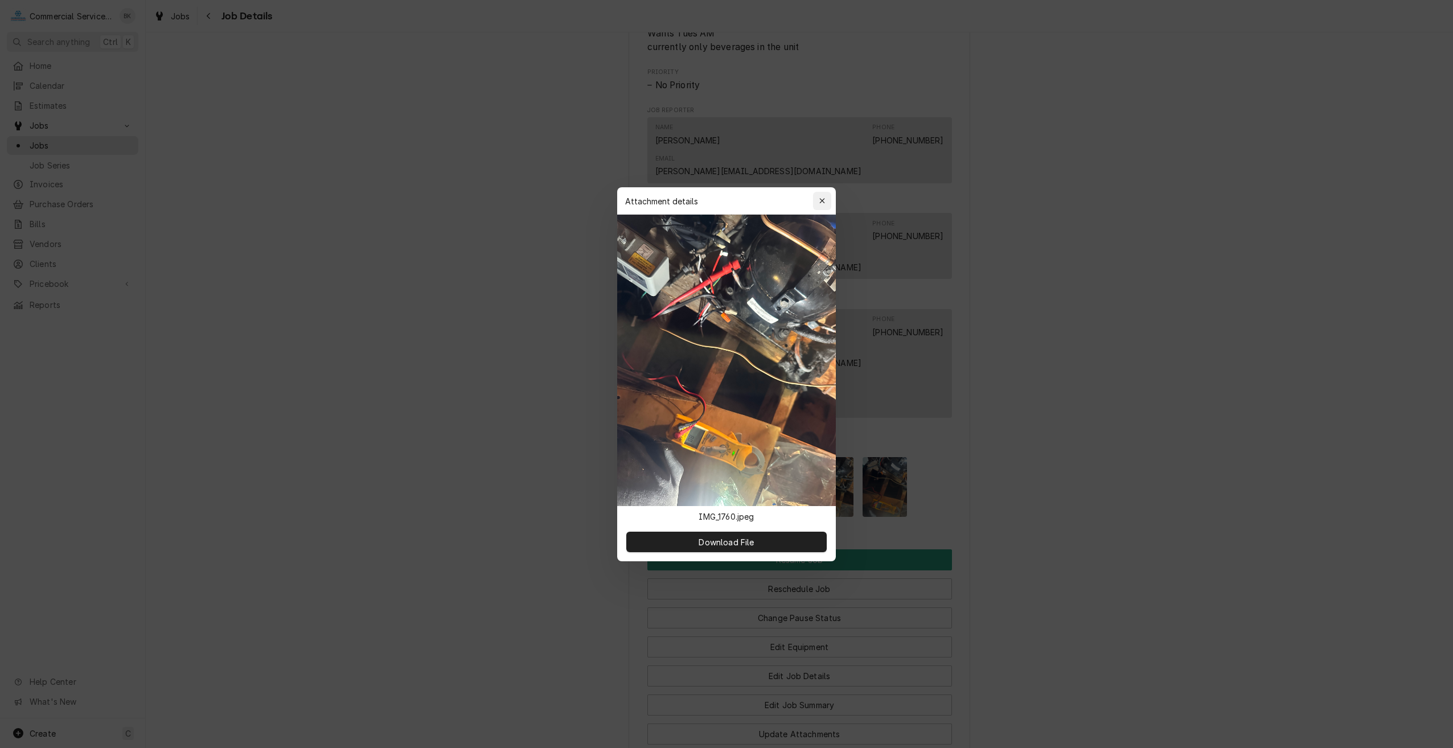
click at [824, 201] on icon "button" at bounding box center [822, 201] width 6 height 8
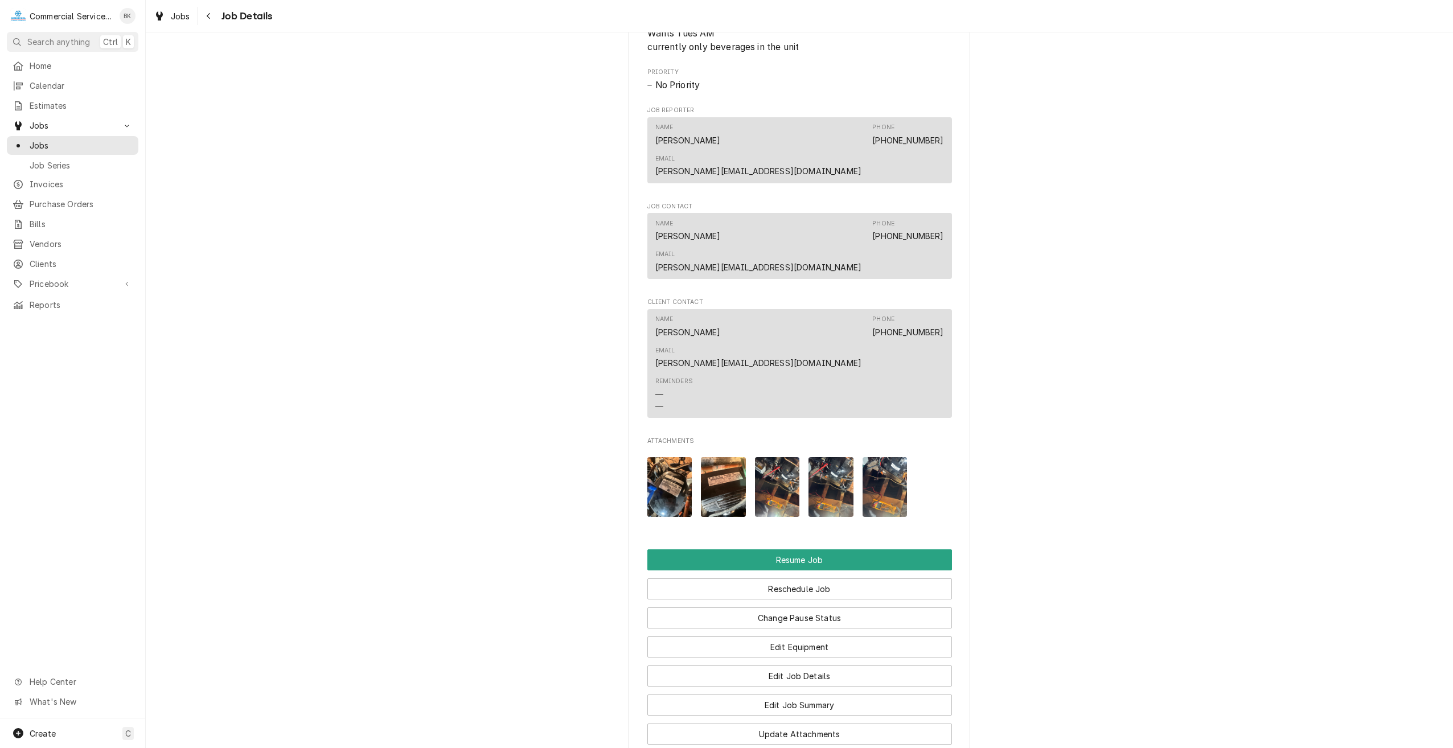
click at [882, 457] on img "Attachments" at bounding box center [885, 487] width 45 height 60
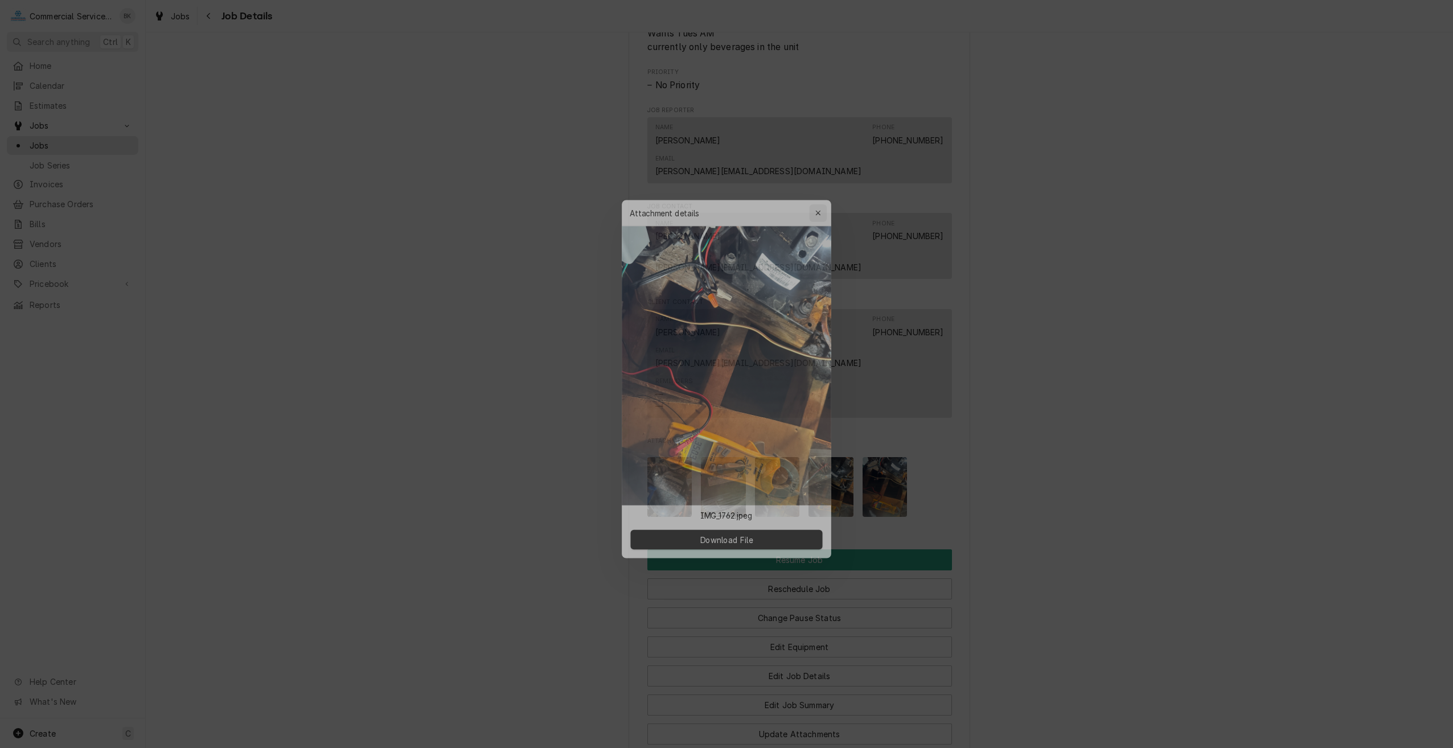
click at [822, 202] on icon "button" at bounding box center [822, 201] width 6 height 8
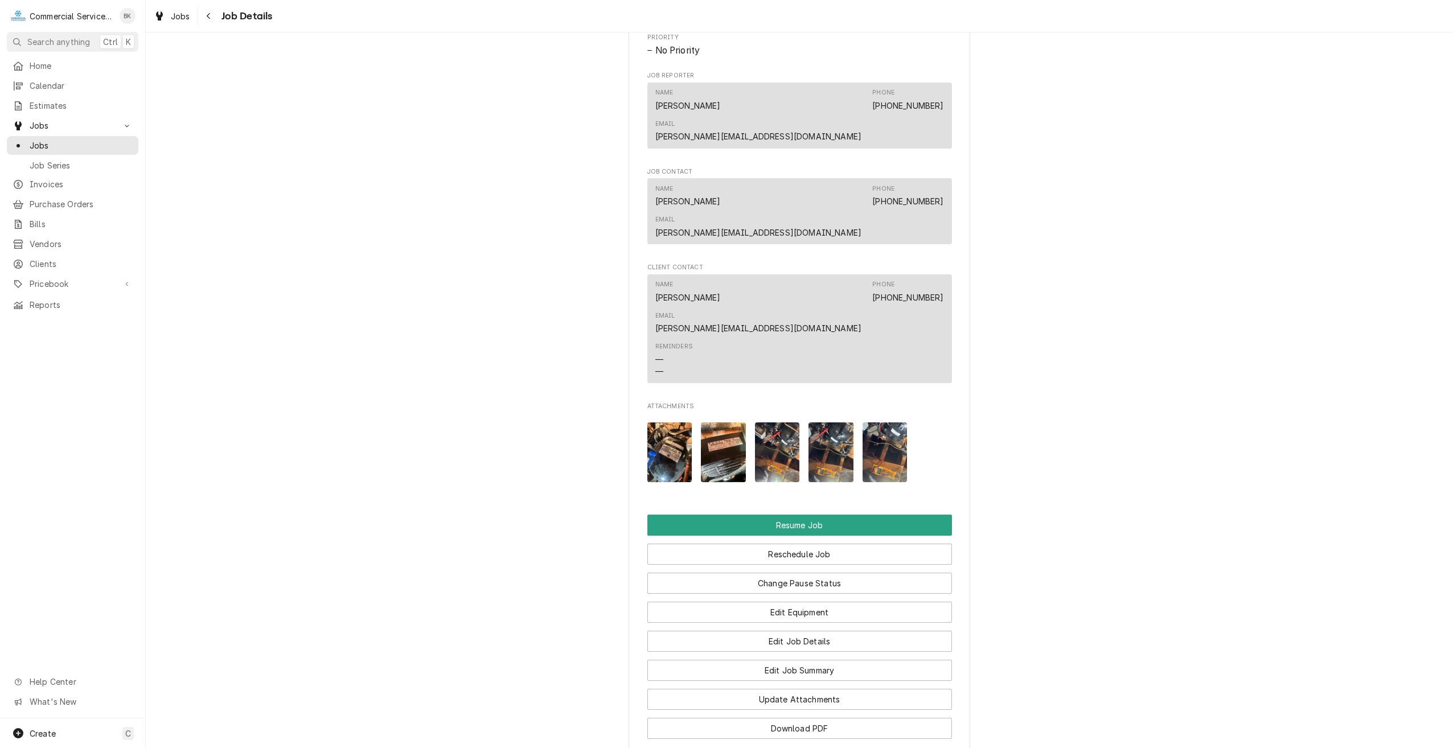
scroll to position [973, 0]
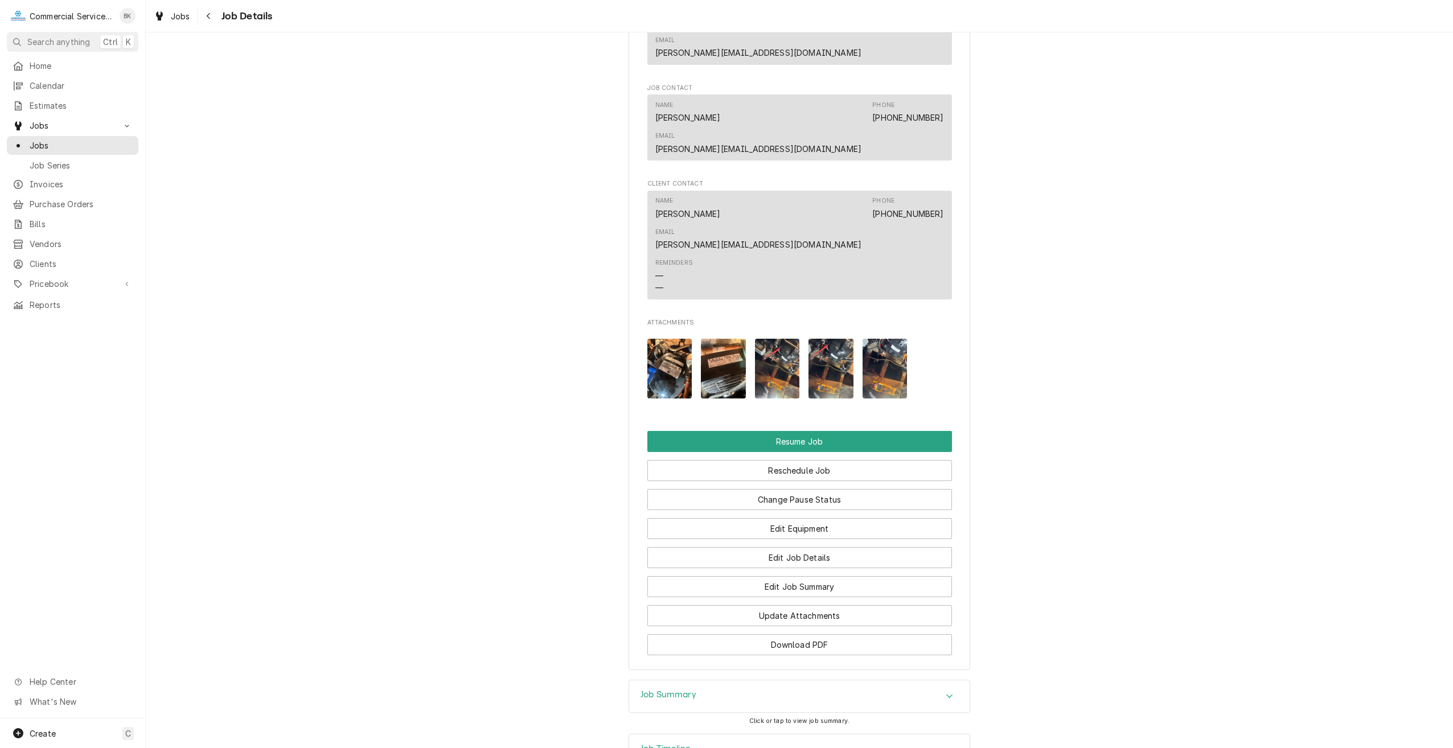
click at [752, 681] on div "Job Summary" at bounding box center [799, 697] width 341 height 32
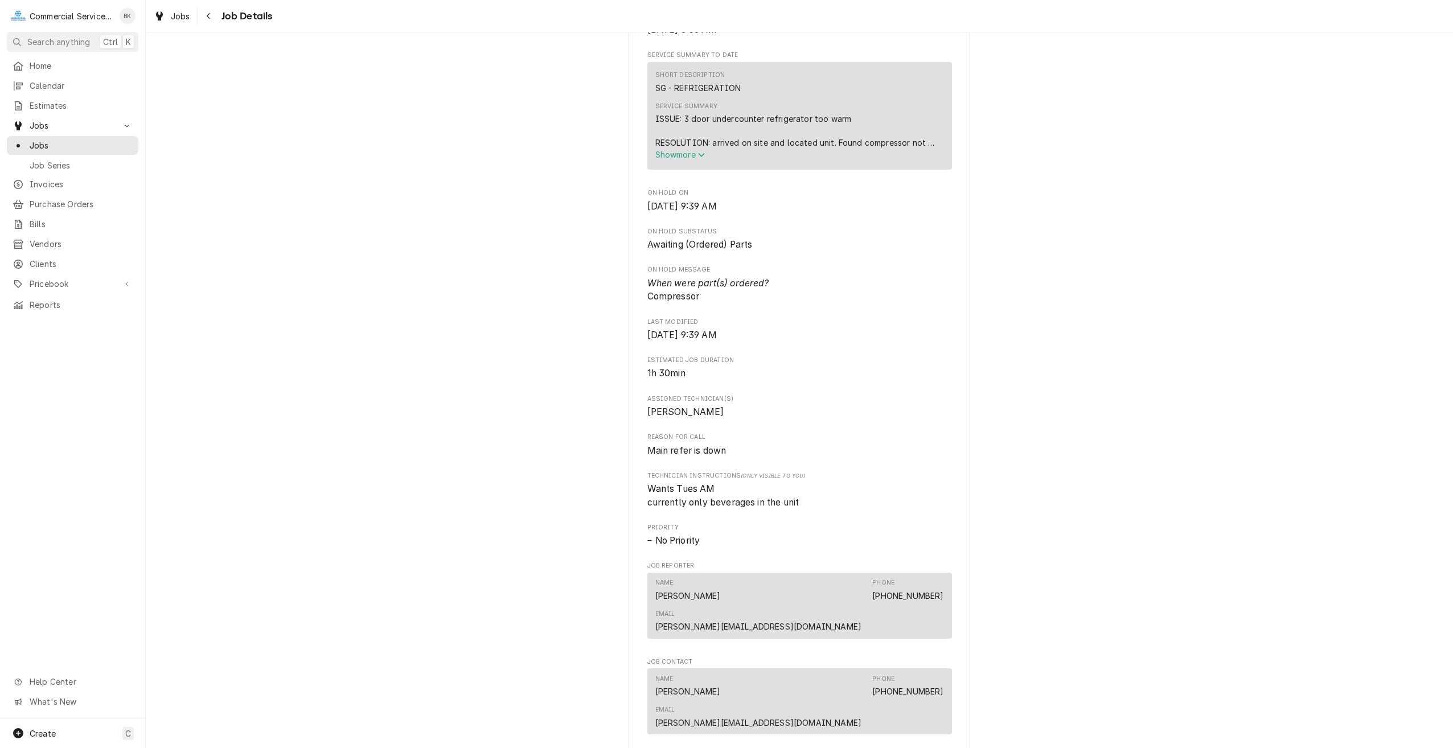
scroll to position [626, 0]
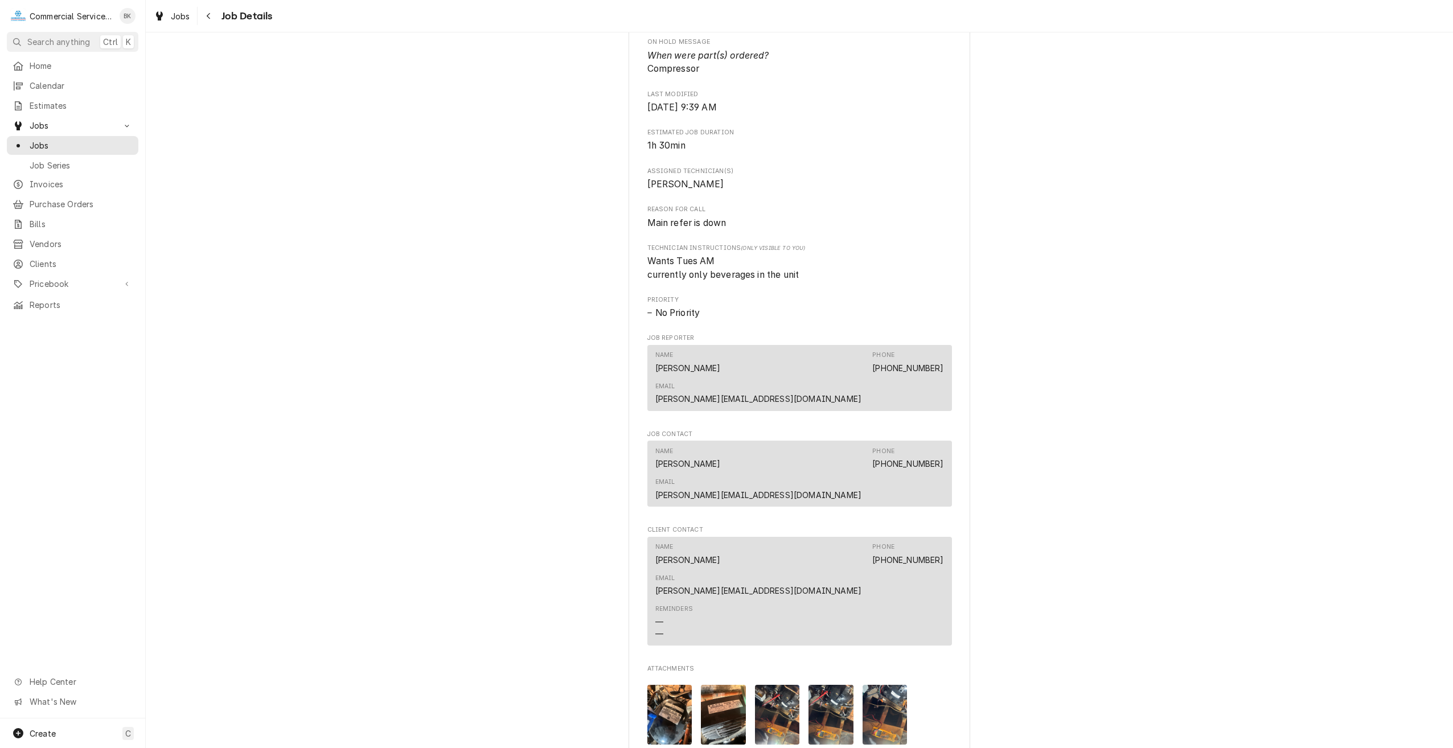
click at [668, 685] on img "Attachments" at bounding box center [669, 715] width 45 height 60
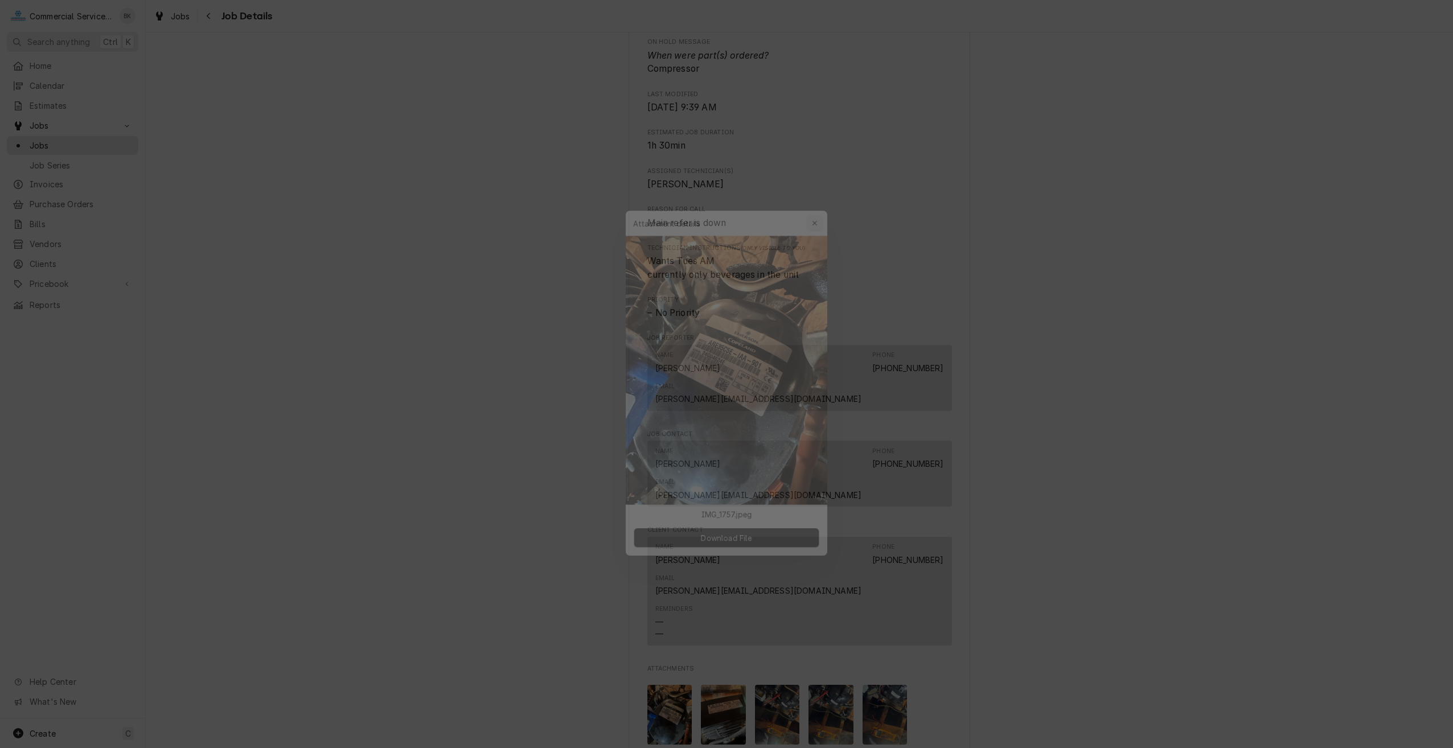
click at [825, 204] on icon "button" at bounding box center [822, 201] width 6 height 8
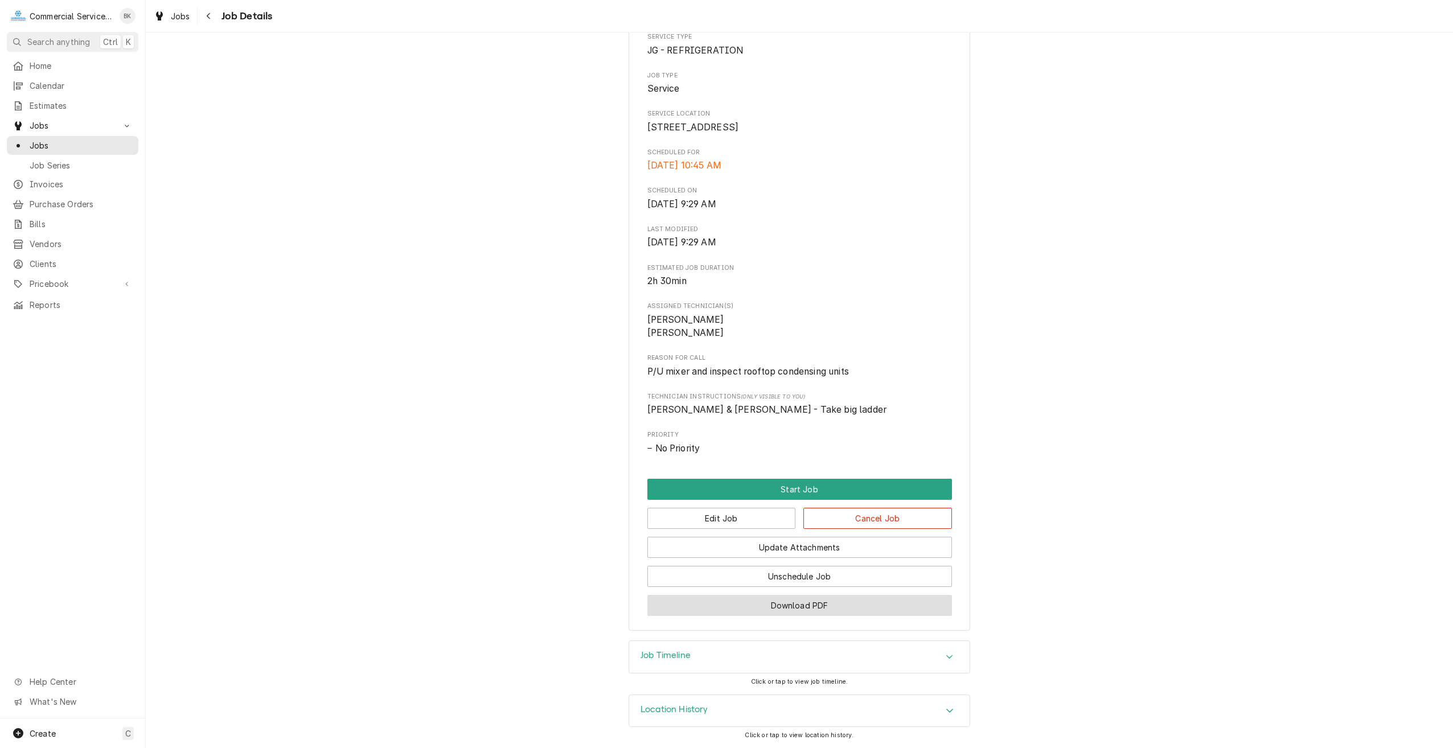
scroll to position [211, 0]
click at [752, 520] on button "Edit Job" at bounding box center [721, 518] width 149 height 21
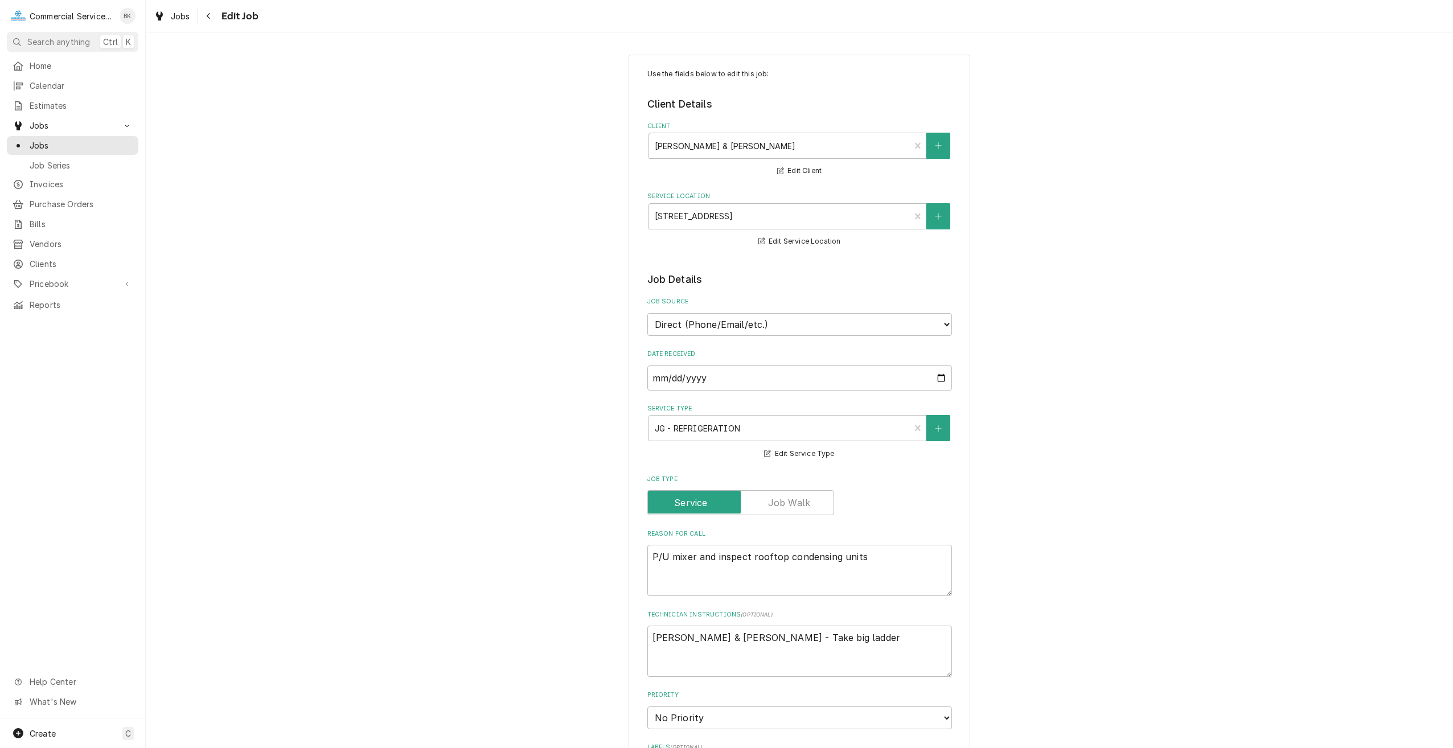
type textarea "x"
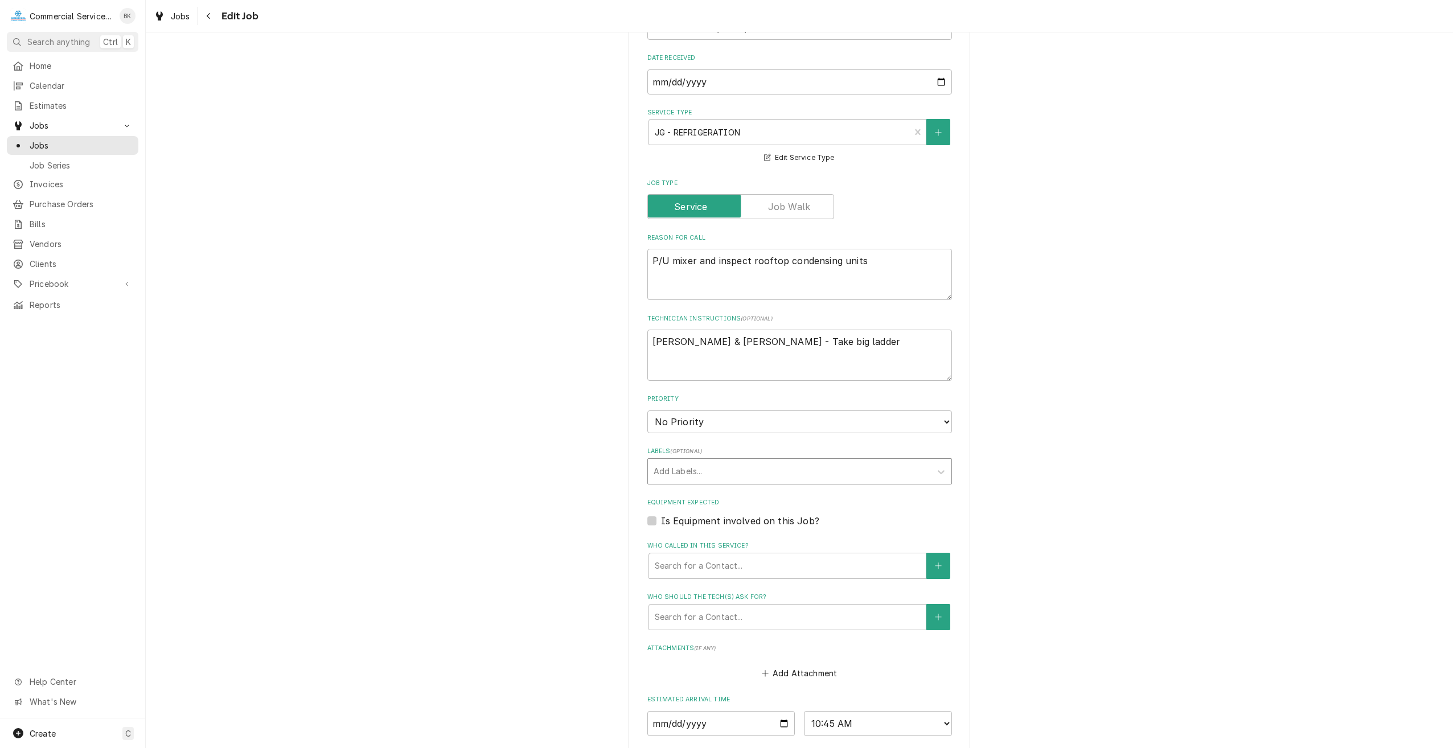
scroll to position [285, 0]
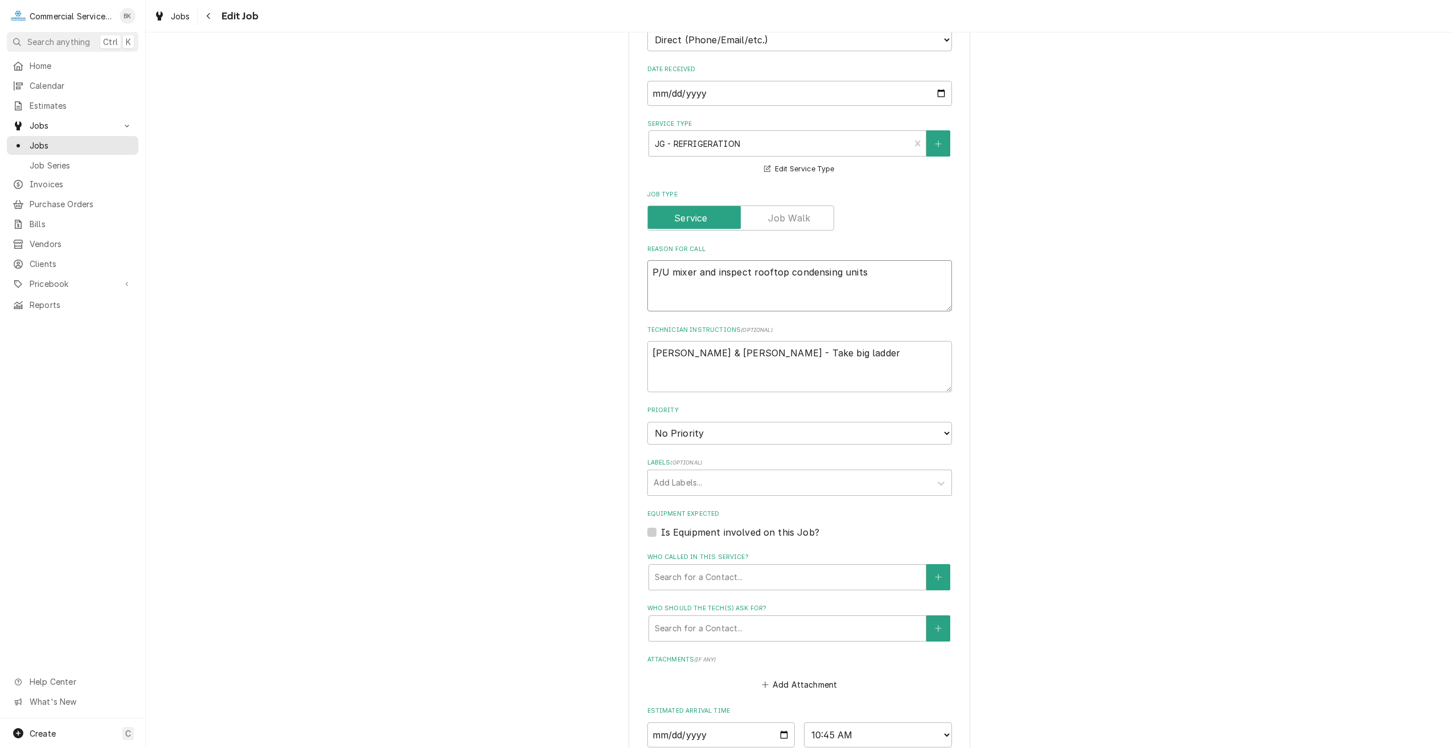
click at [865, 274] on textarea "P/U mixer and inspect rooftop condensing units" at bounding box center [799, 285] width 305 height 51
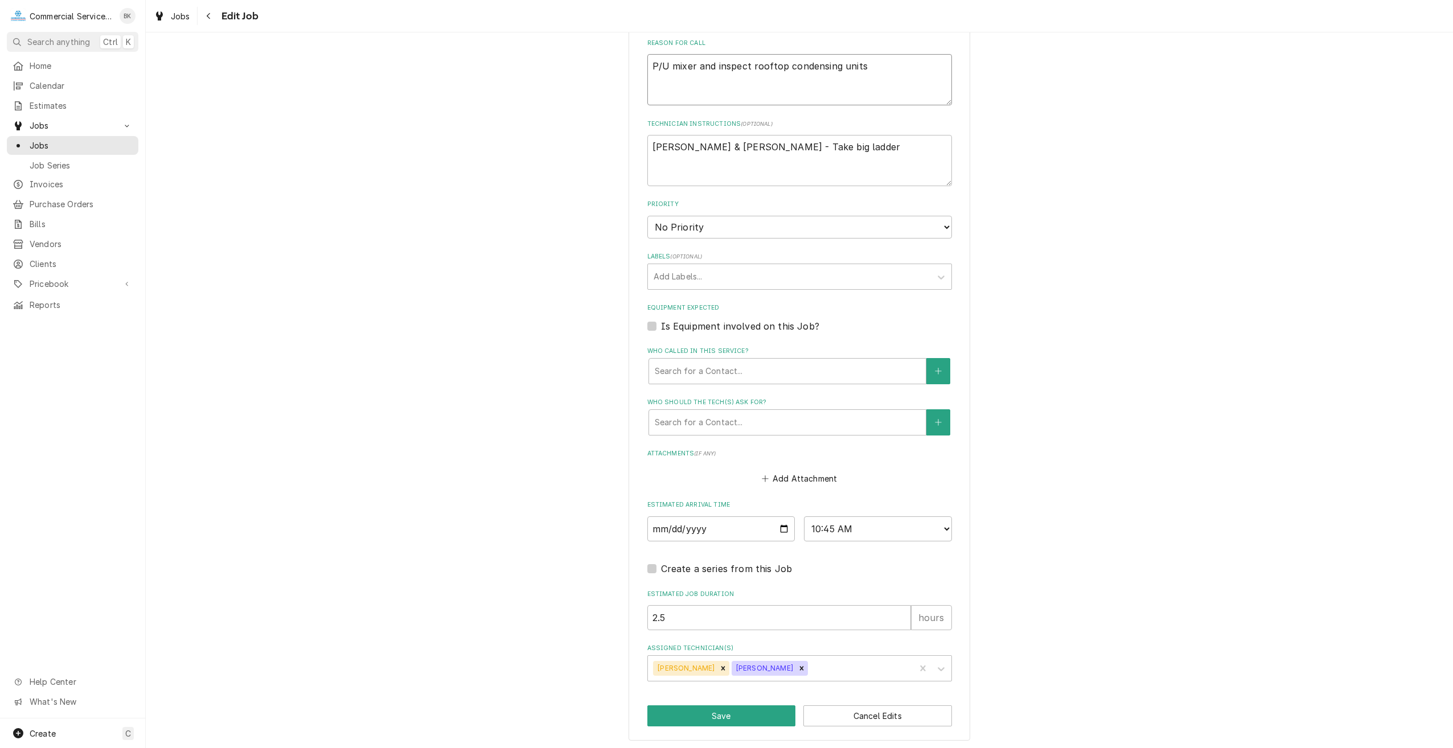
scroll to position [494, 0]
click at [810, 662] on div "Assigned Technician(s)" at bounding box center [860, 665] width 100 height 21
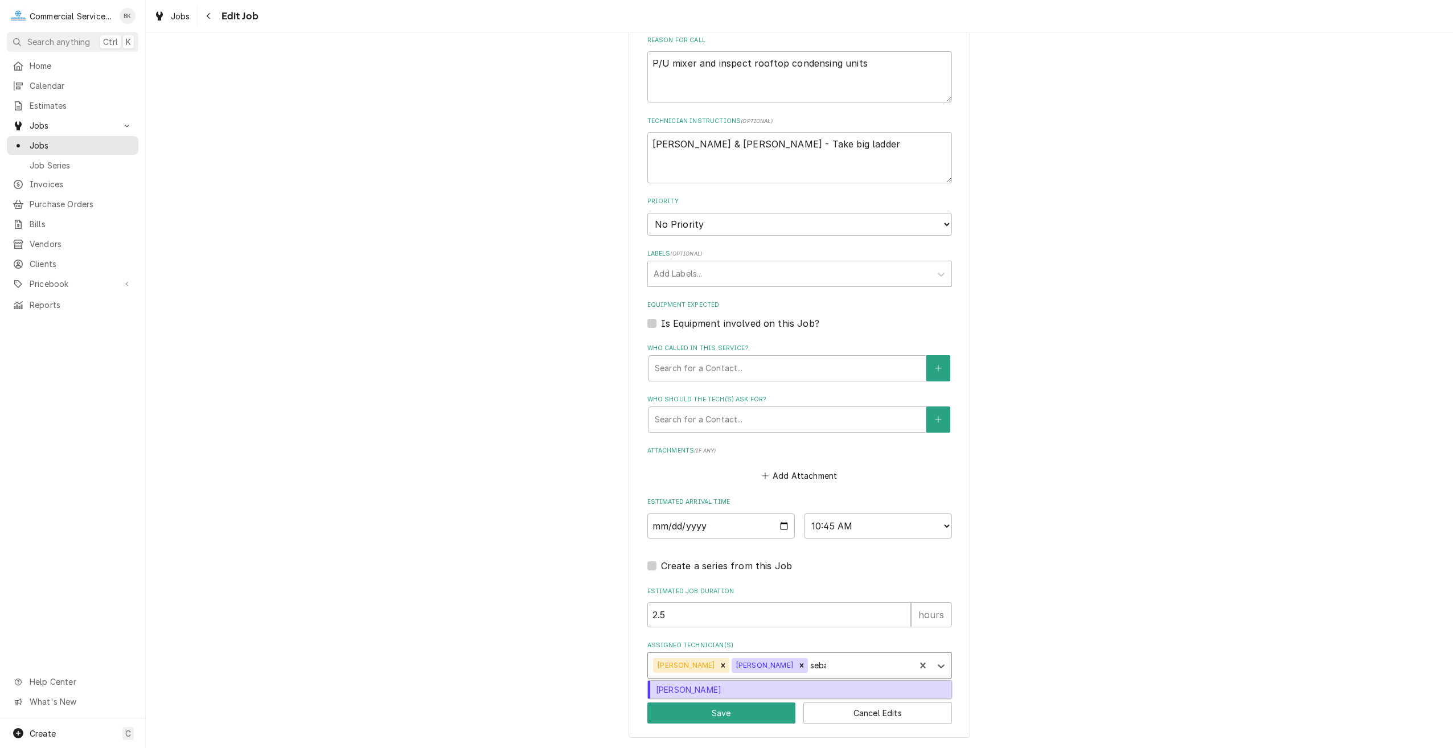
type input "sebas"
type textarea "x"
click at [727, 714] on button "Save" at bounding box center [721, 713] width 149 height 21
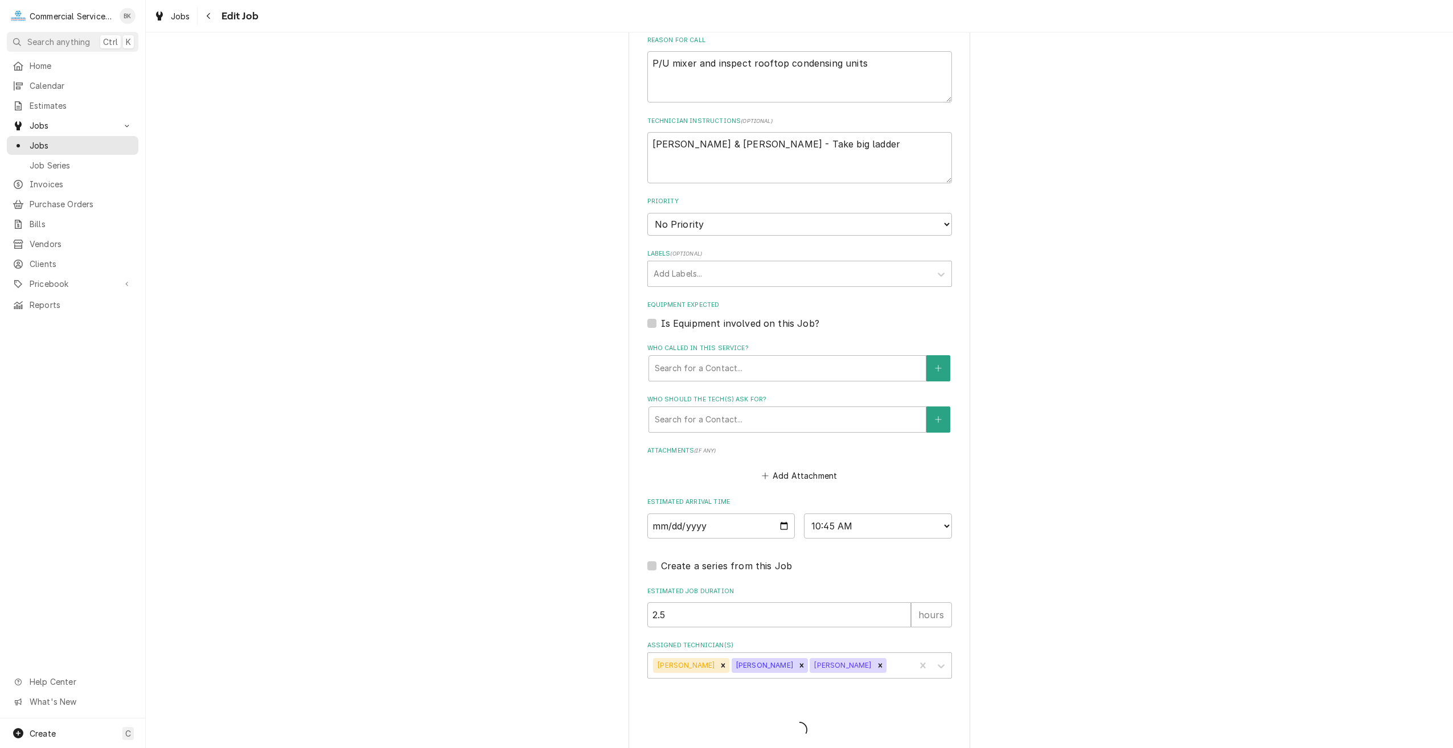
type textarea "x"
